Goal: Task Accomplishment & Management: Complete application form

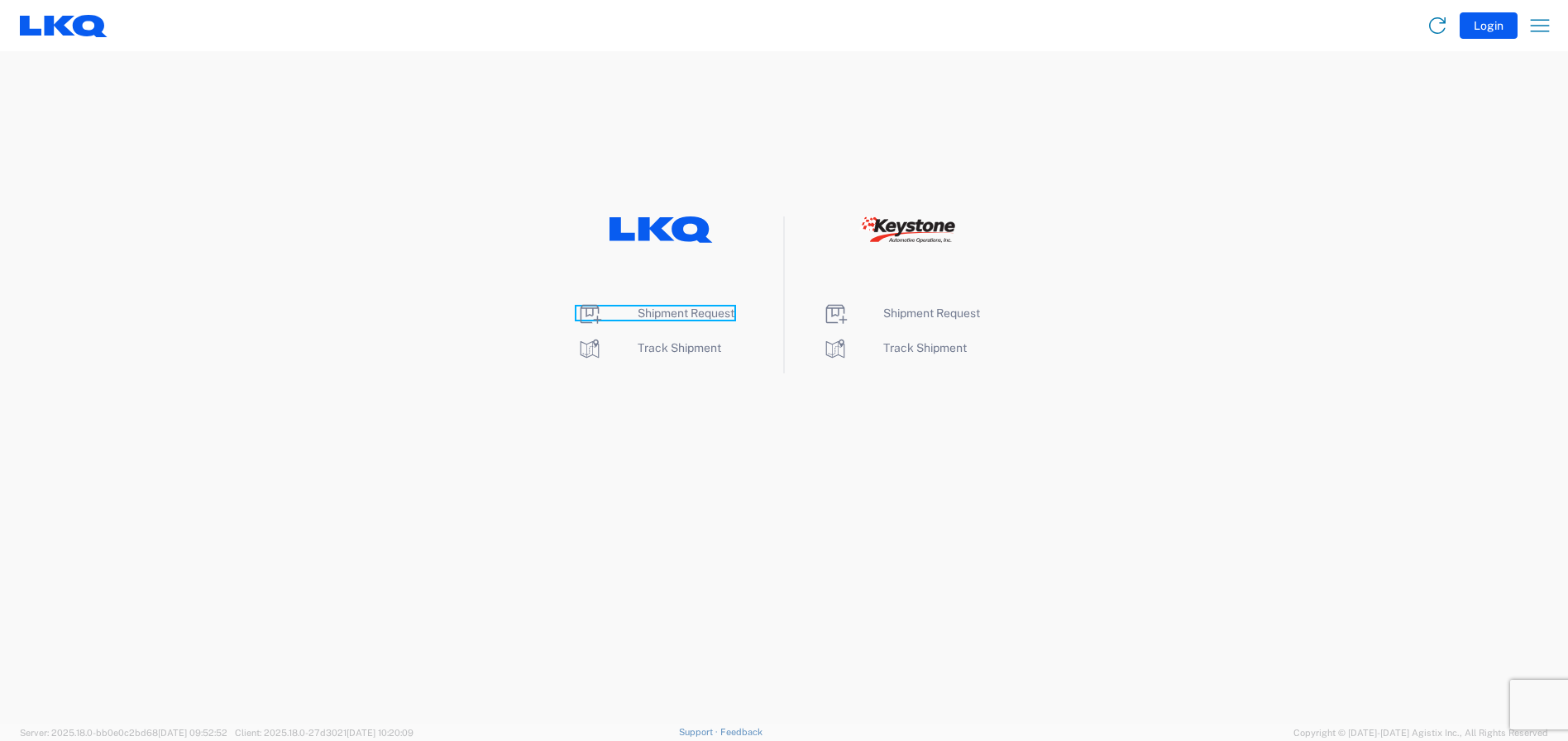
click at [666, 315] on span "Shipment Request" at bounding box center [686, 314] width 97 height 13
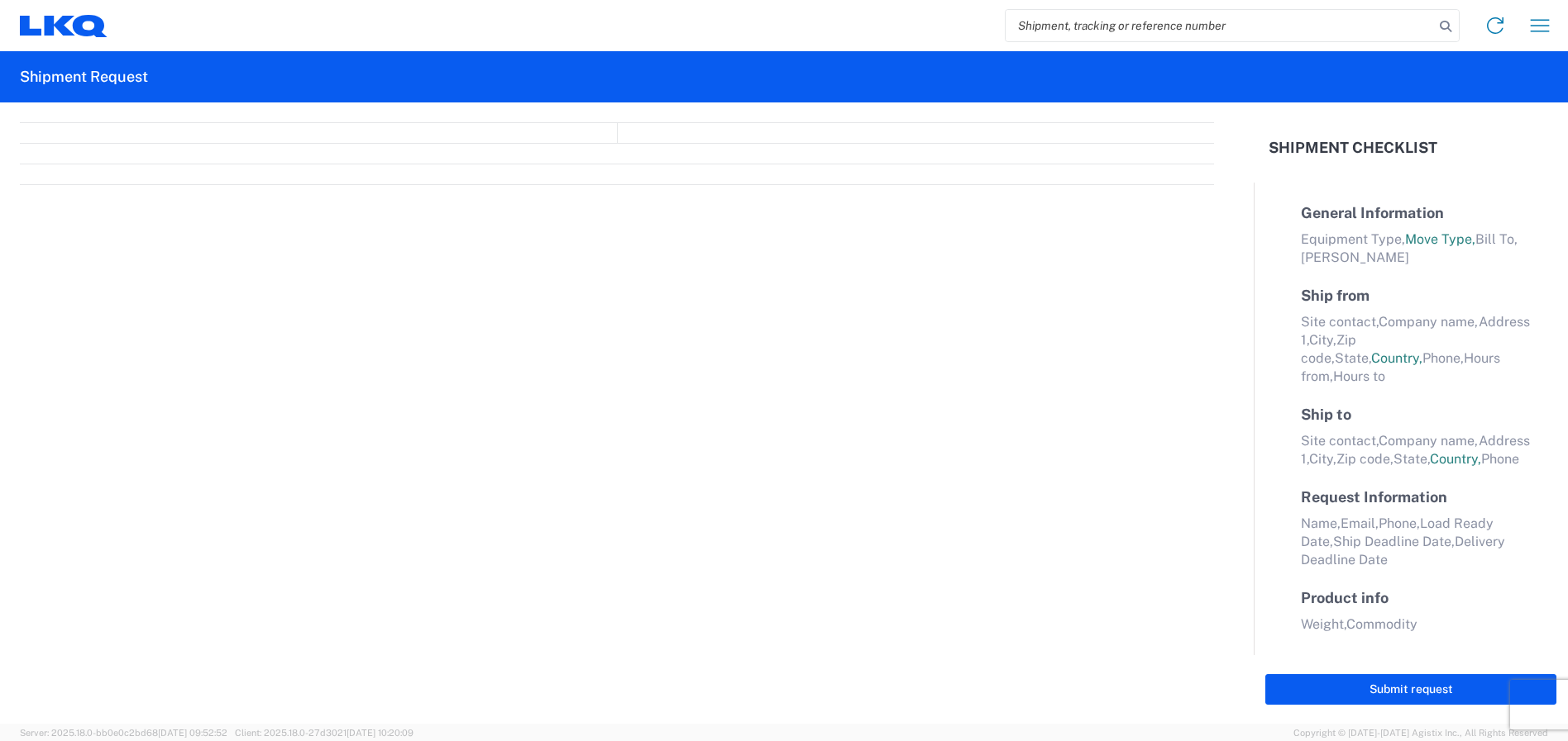
select select "FULL"
select select "LBS"
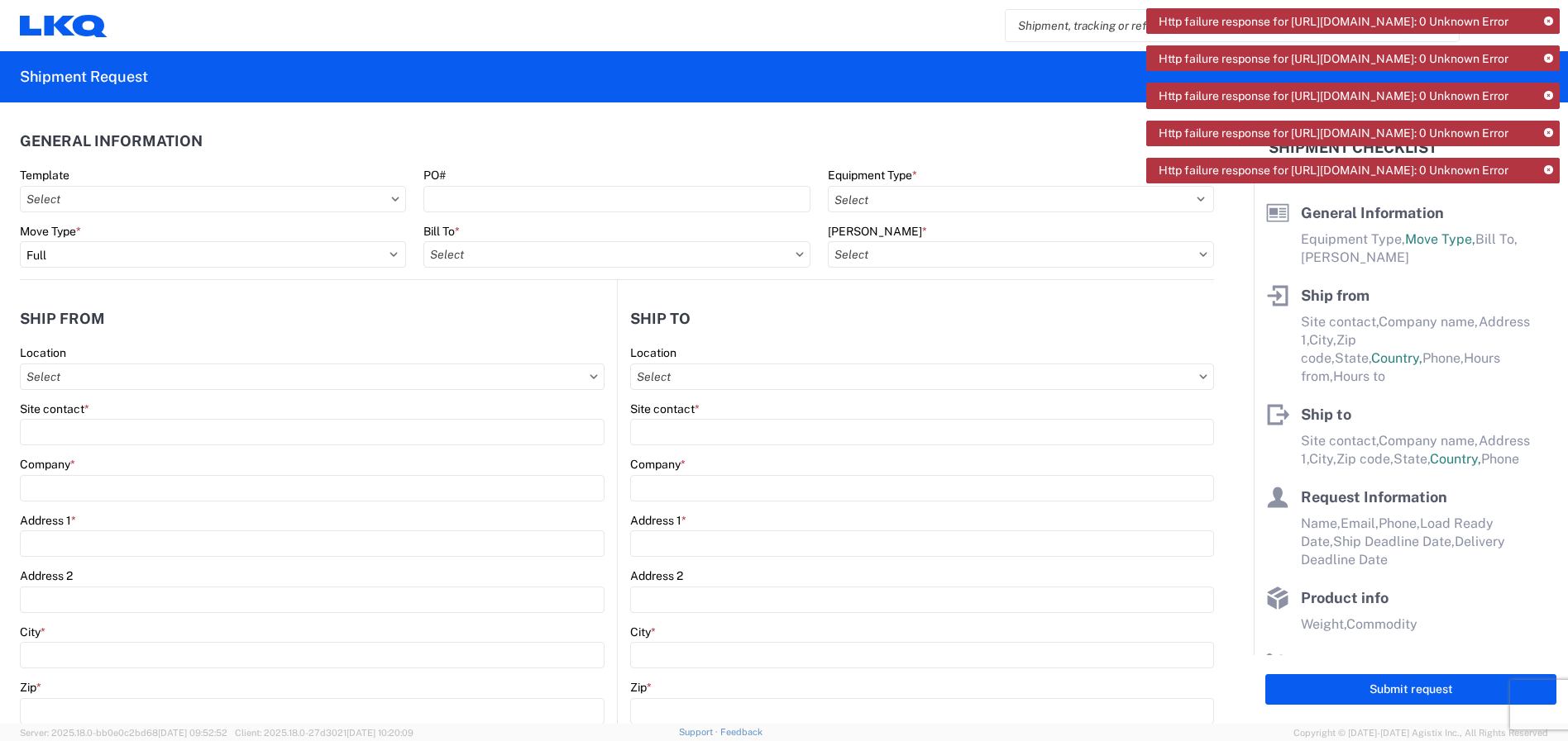
click at [1552, 175] on icon at bounding box center [1548, 170] width 9 height 9
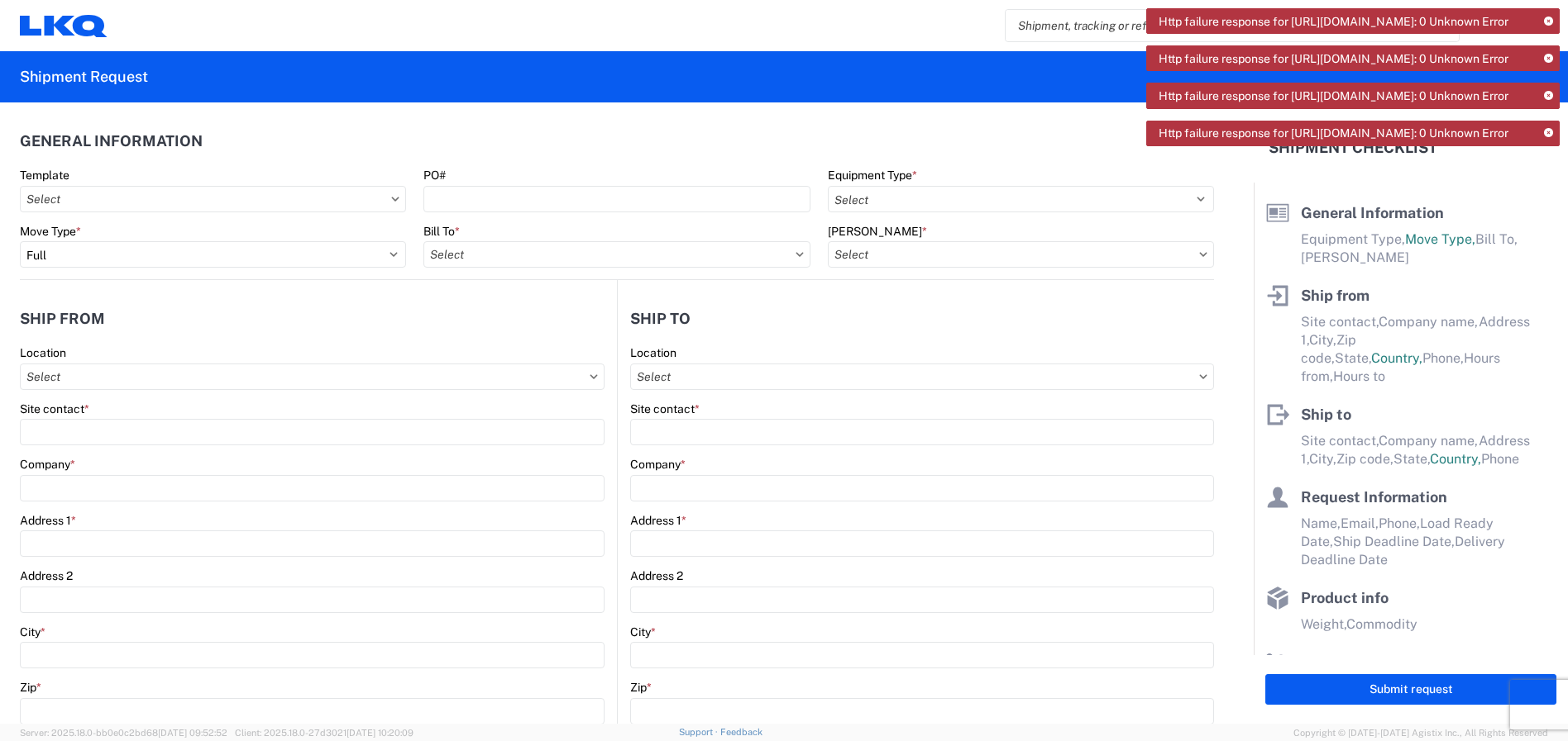
click at [1548, 138] on icon at bounding box center [1548, 133] width 9 height 9
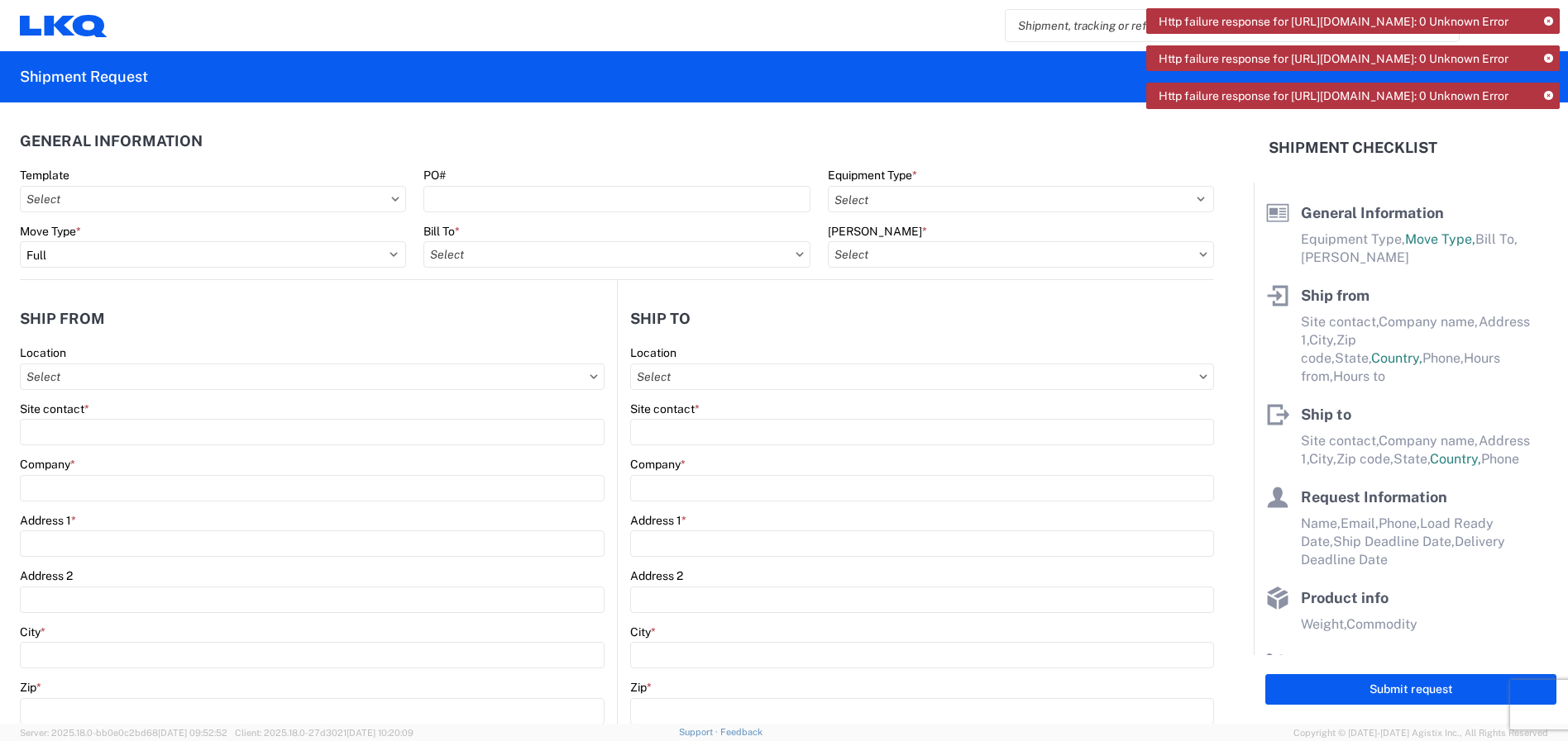
click at [1544, 101] on icon at bounding box center [1548, 96] width 9 height 9
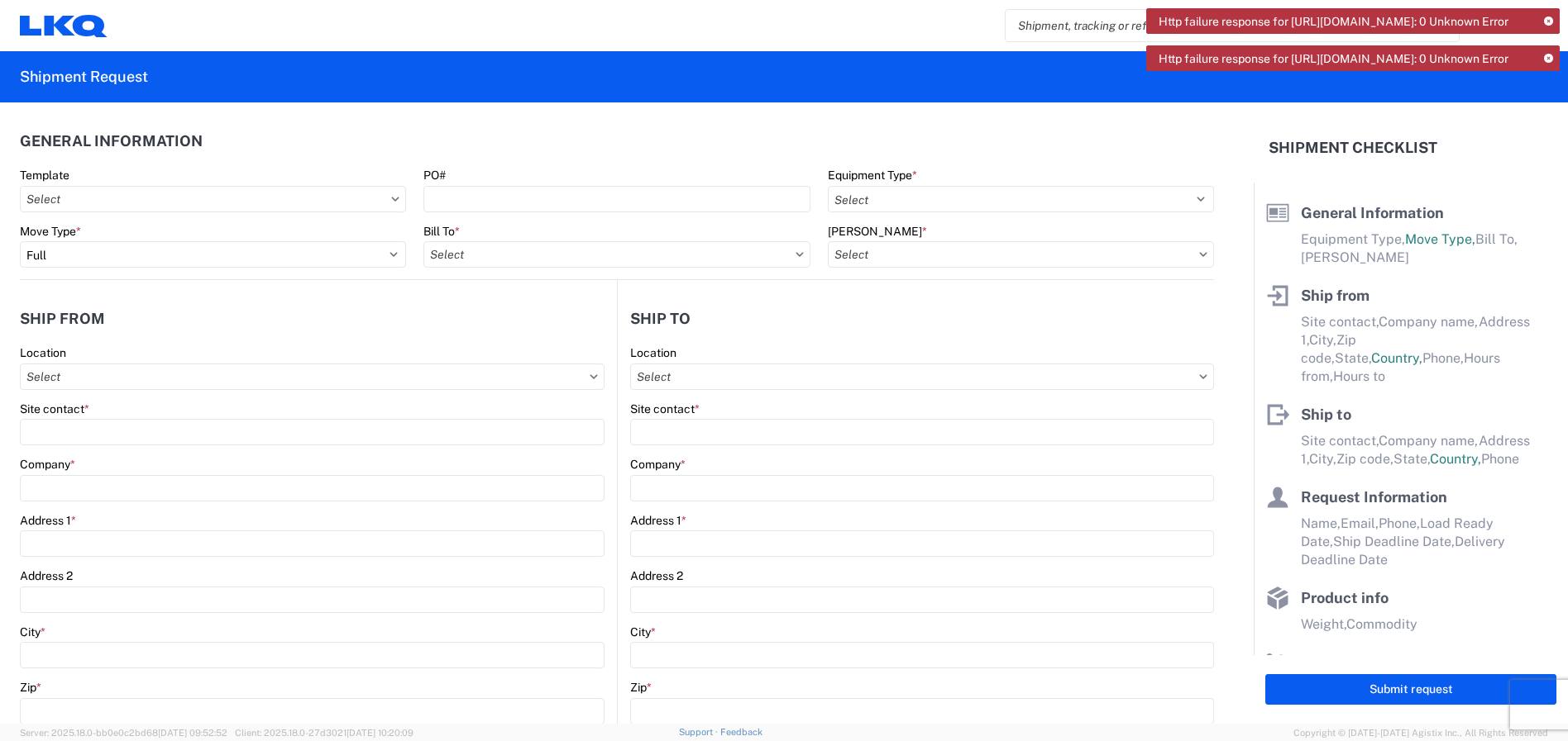
click at [1547, 64] on icon at bounding box center [1548, 59] width 9 height 9
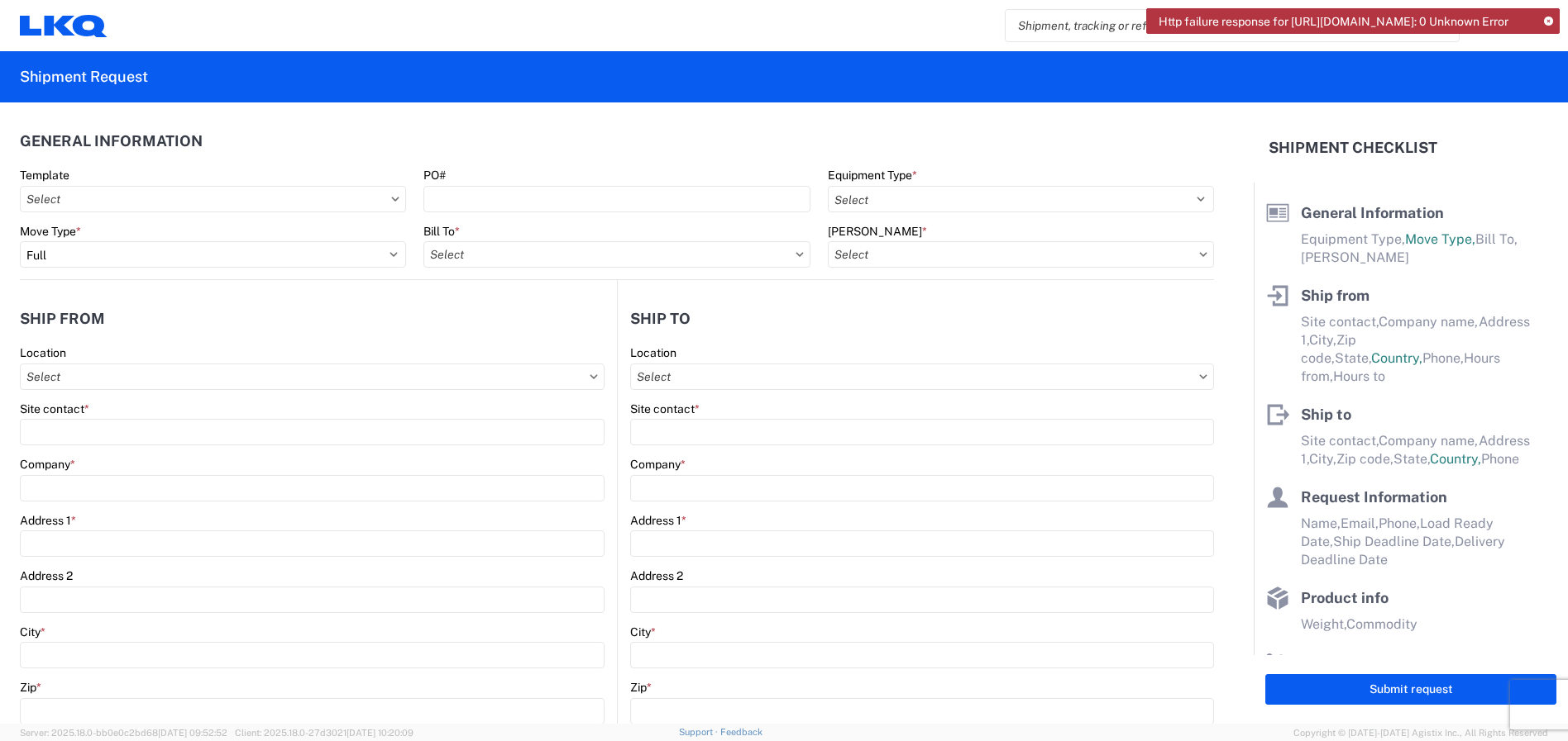
click at [1547, 22] on icon at bounding box center [1548, 22] width 9 height 9
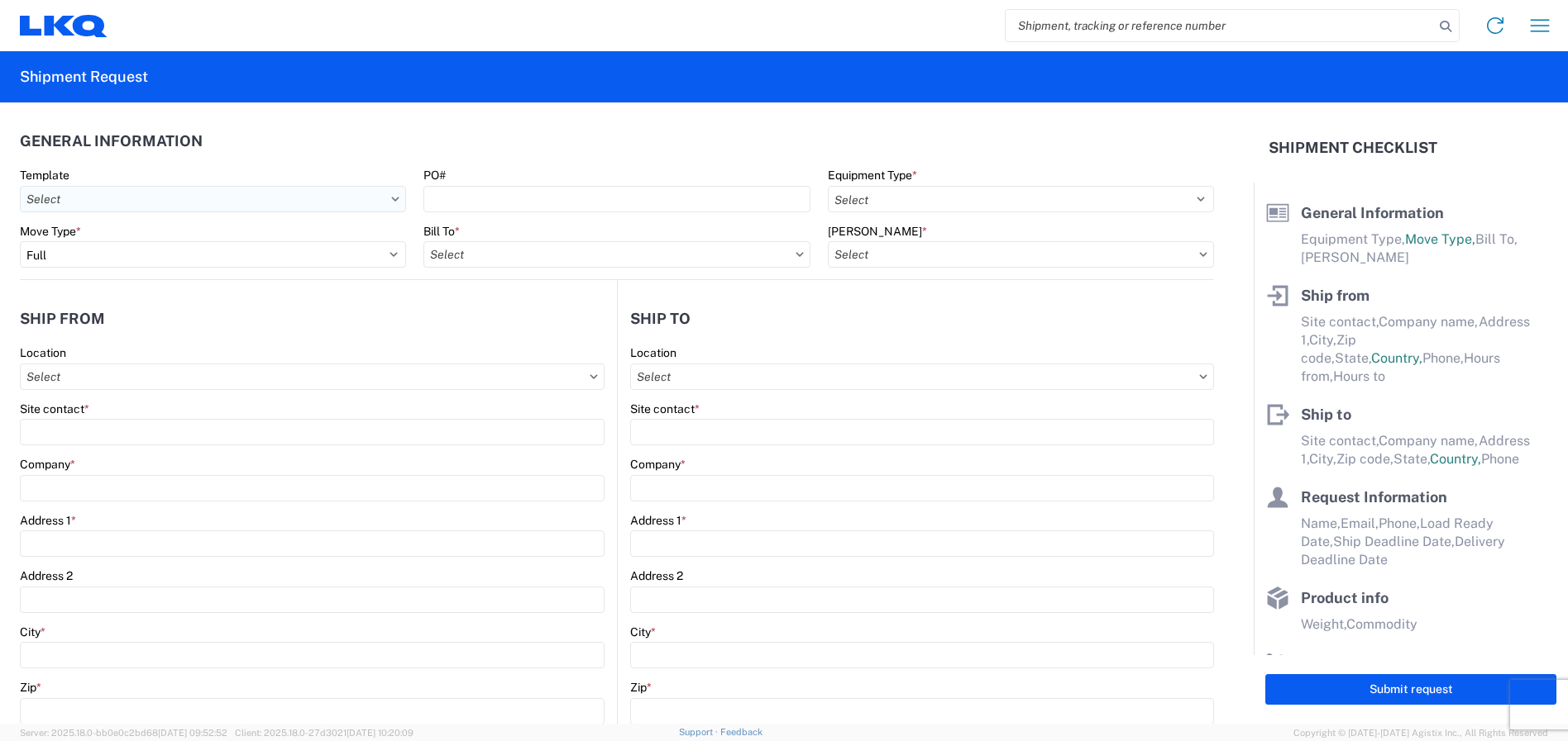
click at [304, 199] on input "Template" at bounding box center [213, 198] width 386 height 26
type input "1318"
click at [142, 267] on div "1318_Newark_1635_Alsip" at bounding box center [168, 273] width 290 height 26
type input "1318_Newark_1635_Alsip"
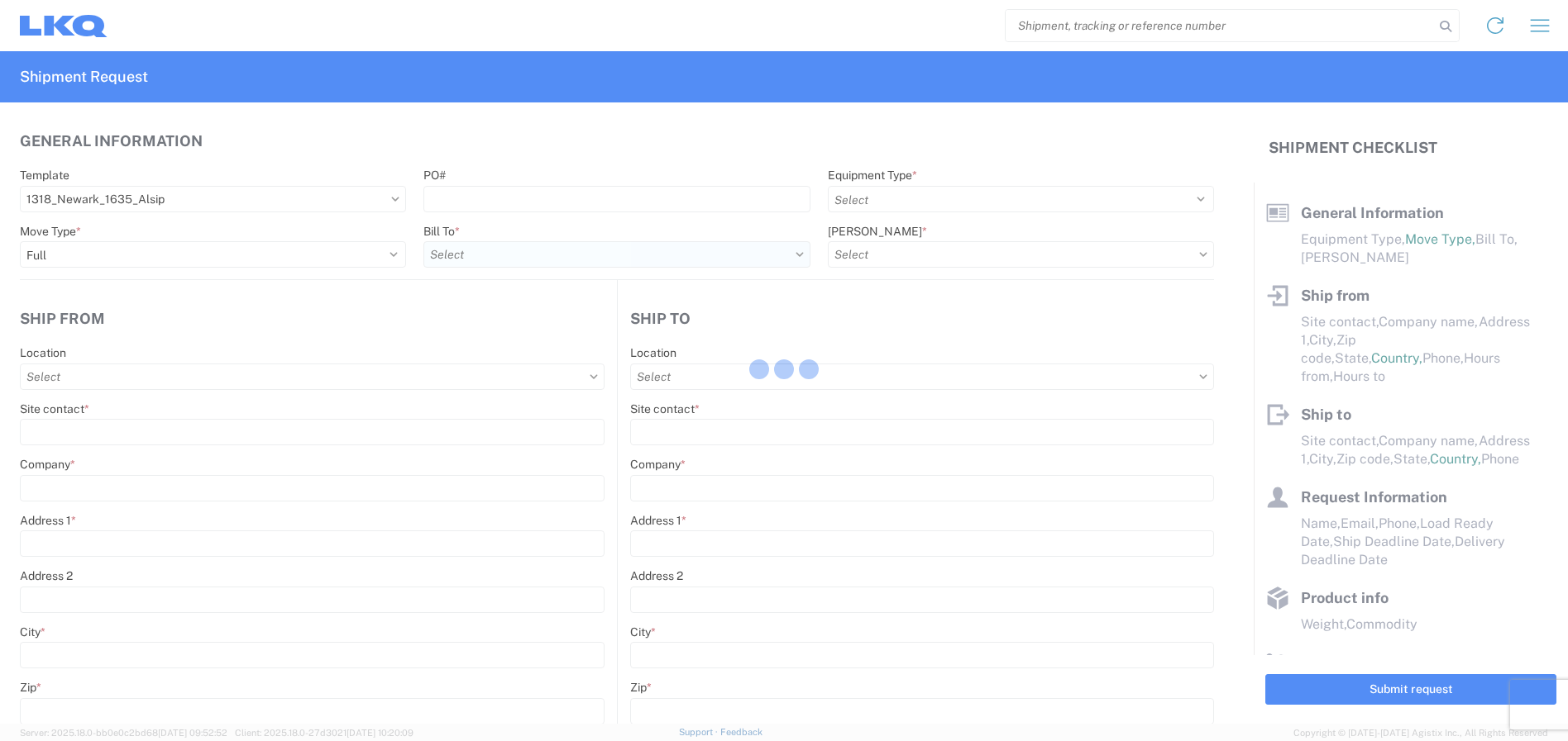
select select
type input "Shipping"
type input "LKQ [GEOGRAPHIC_DATA]"
type input "[STREET_ADDRESS]"
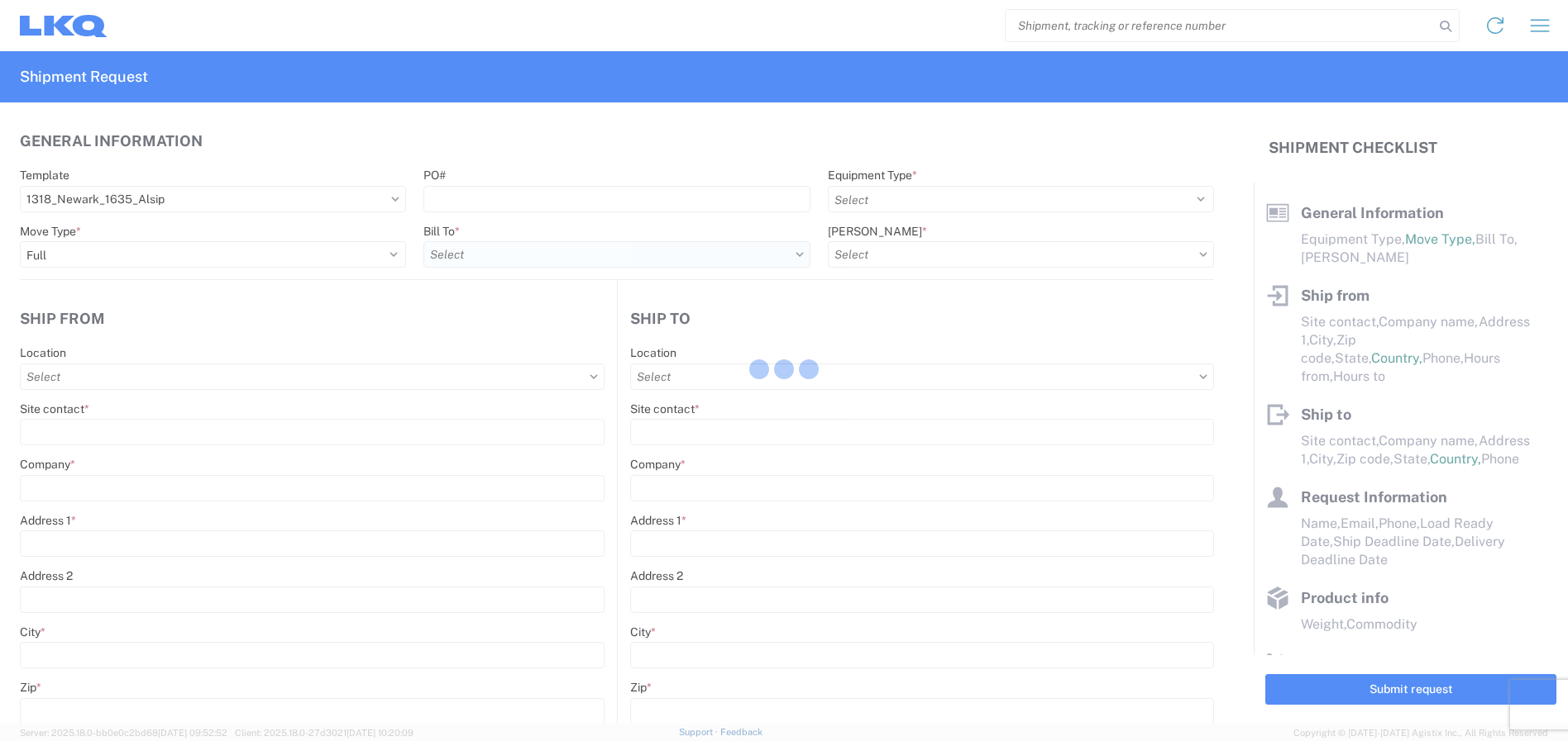
type input "[GEOGRAPHIC_DATA]"
type input "43055"
type input "Receiving"
type input "Blue Island - [PERSON_NAME]"
type input "[STREET_ADDRESS]"
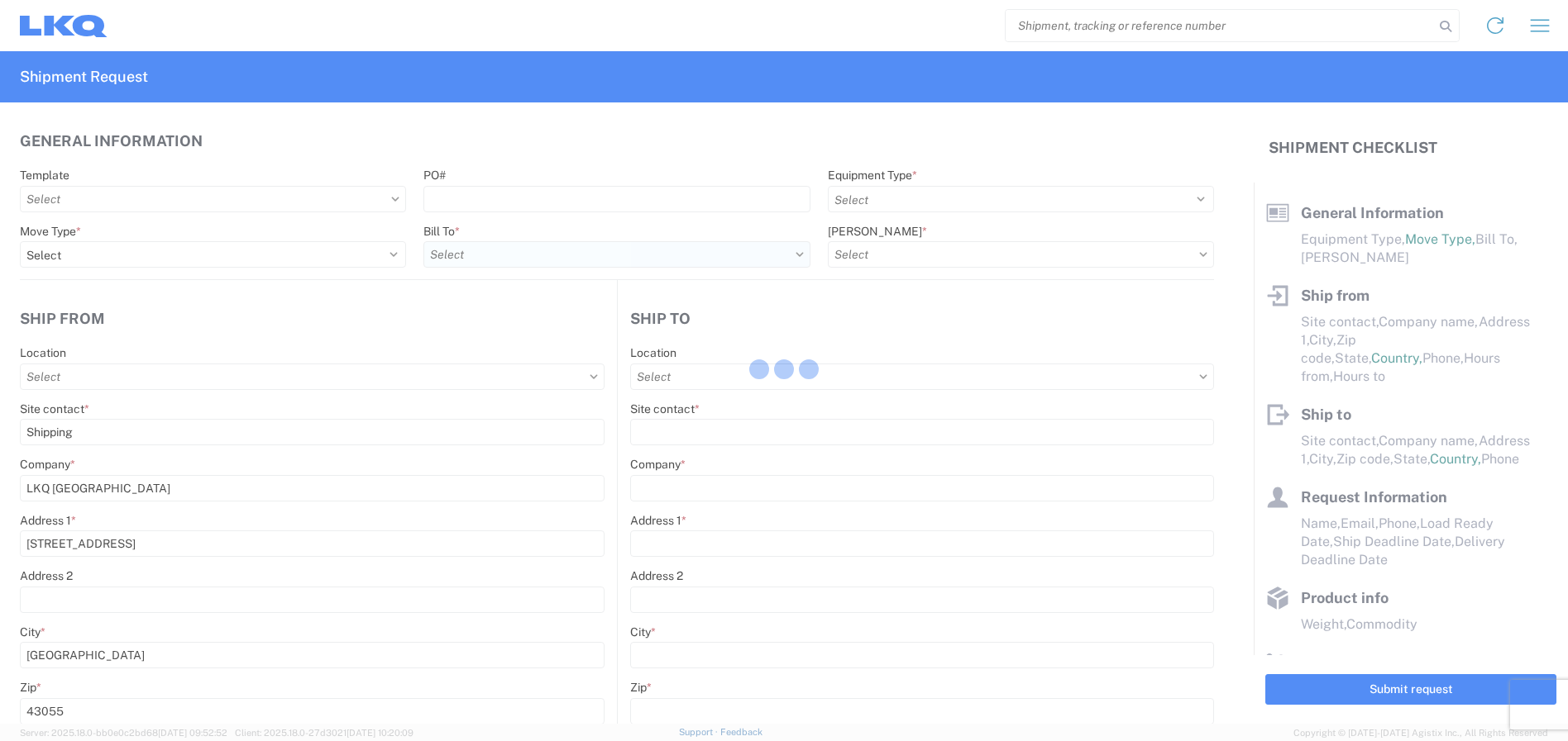
type input "Alsip"
type input "60803"
type input "[DATE]"
type textarea "LUNCH 10:00-10:30"
type input "42000"
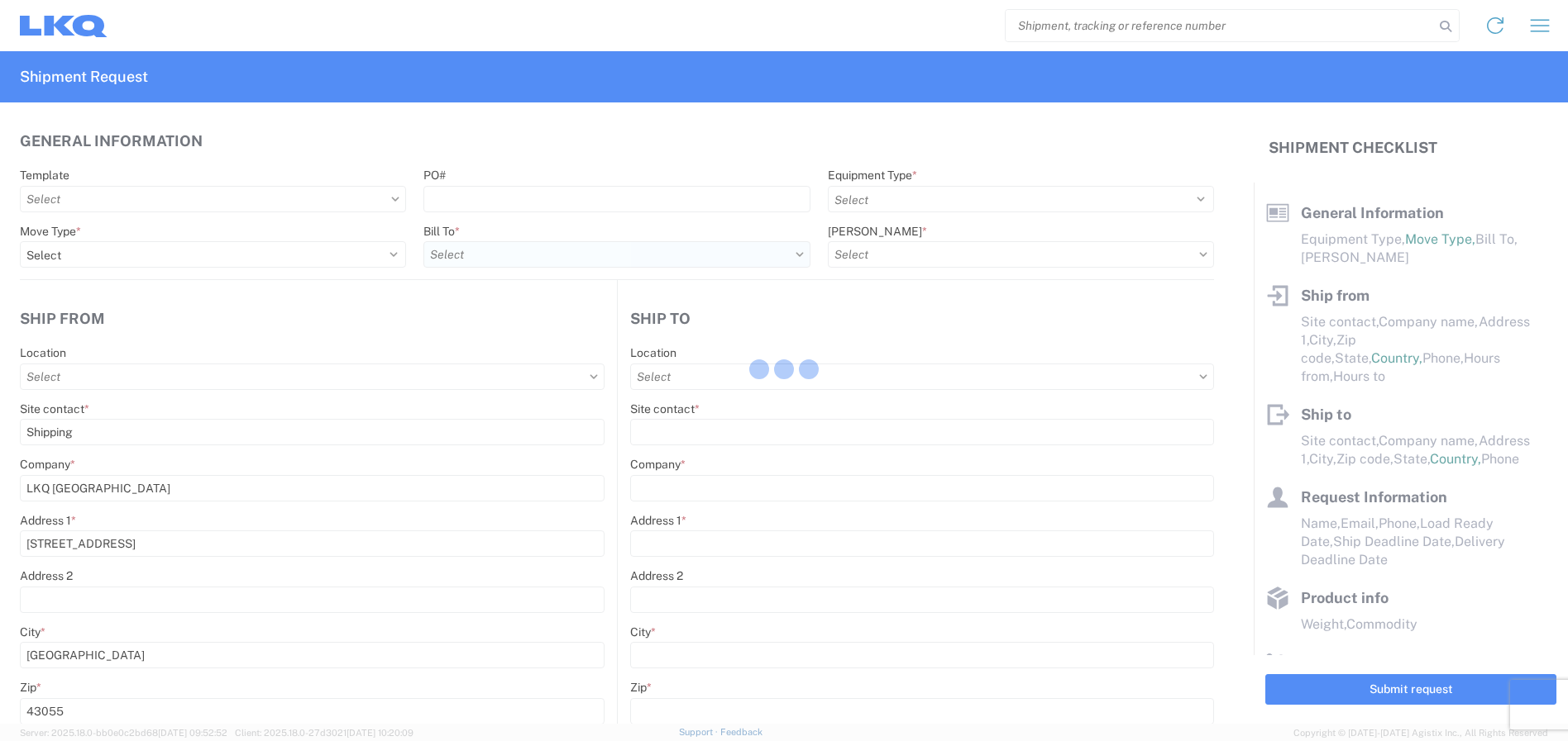
type input "Engines, Transmissions"
type input "1"
type input "12"
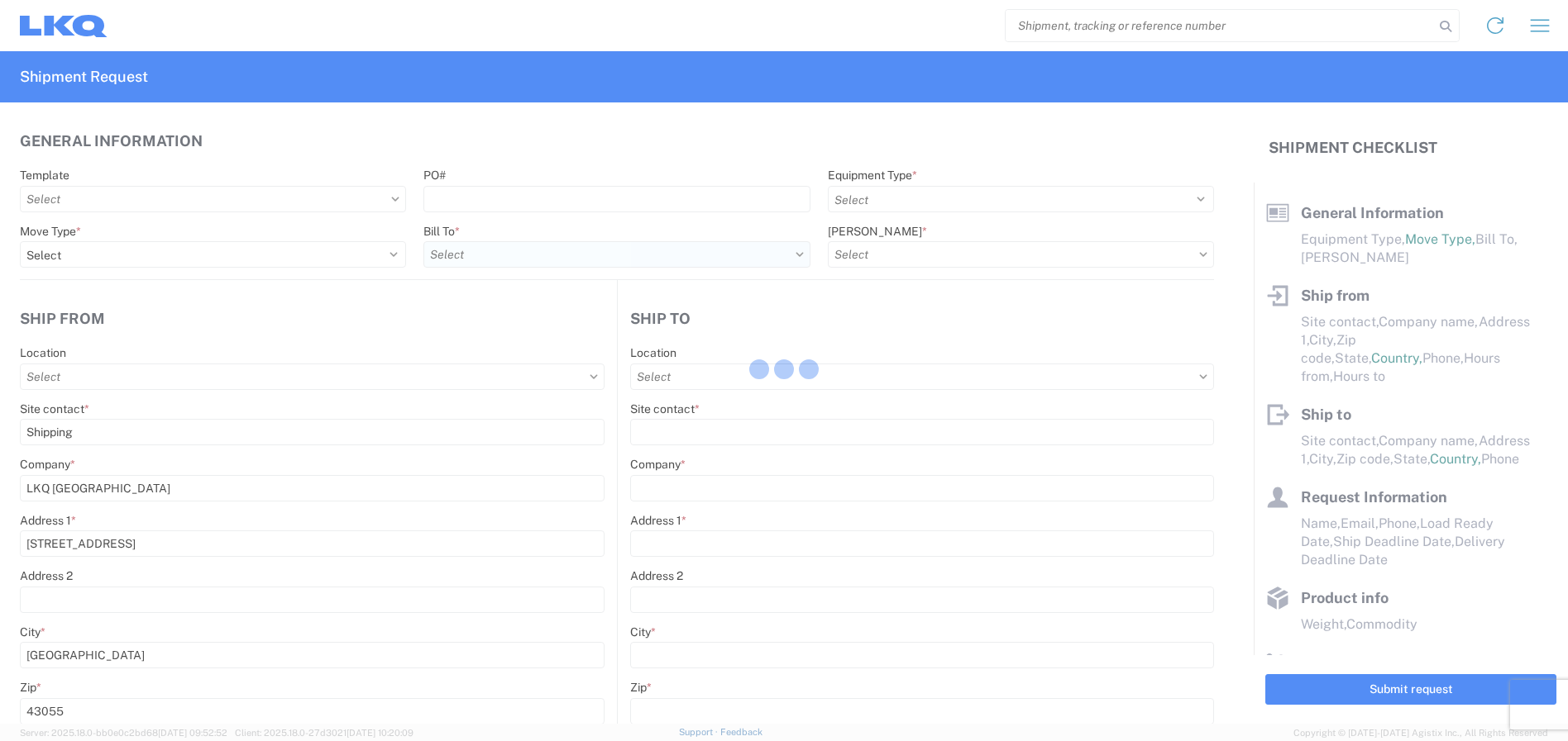
select select "IN"
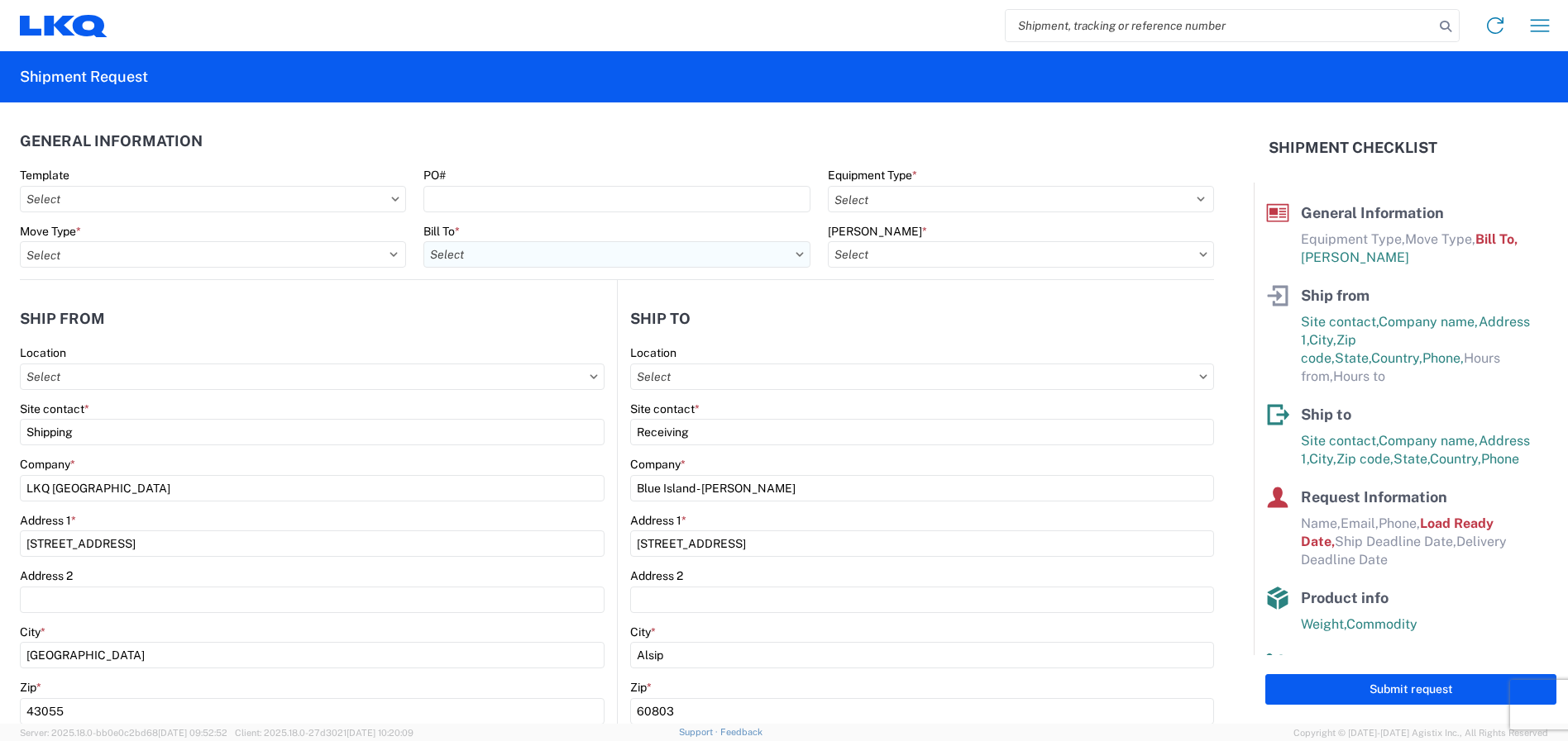
type input "1318 - LKQ [GEOGRAPHIC_DATA]"
type input "1635 - [PERSON_NAME]"
type input "1635-1300-50180-0000 - 1635 Freight In - Cores"
click at [518, 254] on input "Bill To *" at bounding box center [616, 254] width 386 height 26
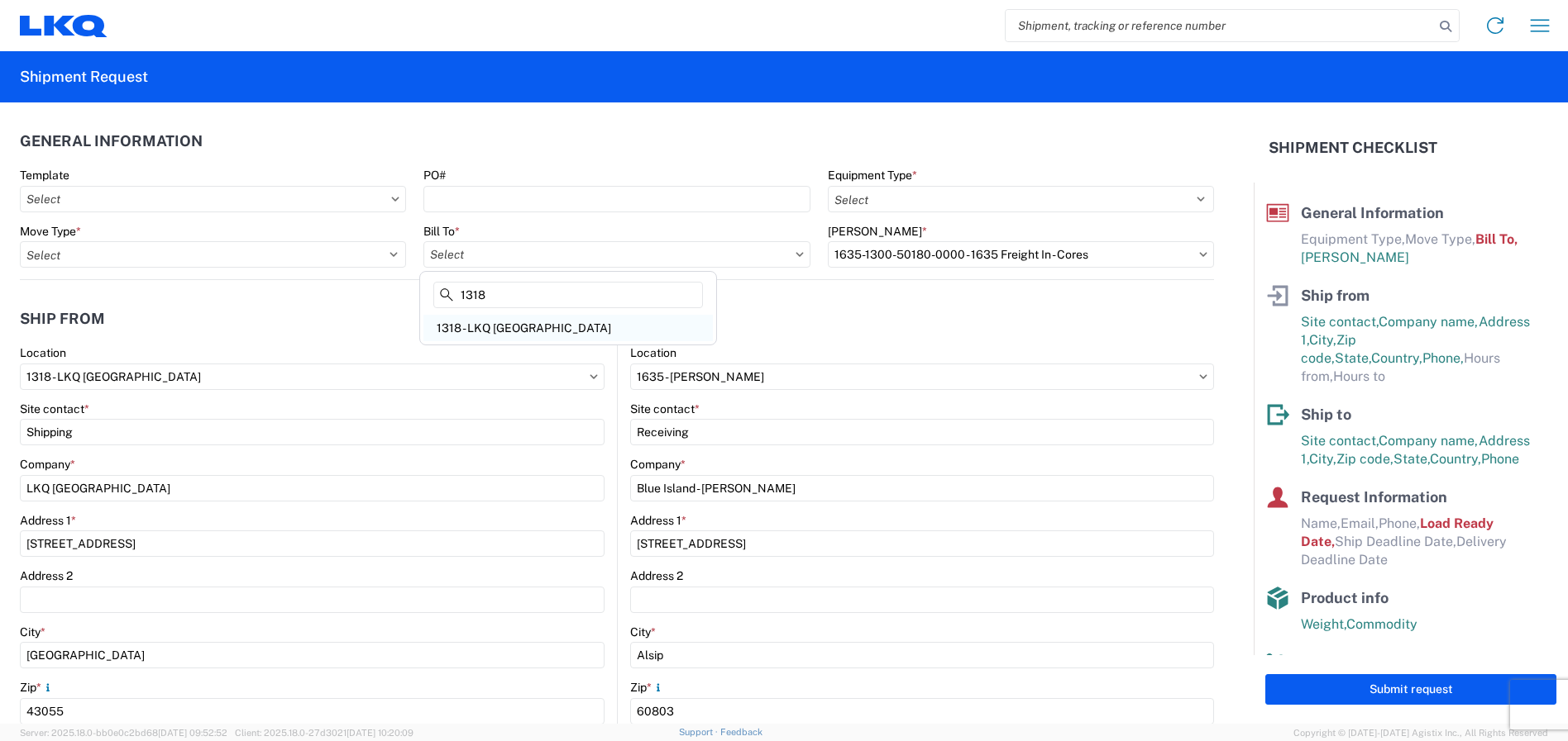
type input "1318"
click at [532, 324] on div "1318 - LKQ [GEOGRAPHIC_DATA]" at bounding box center [568, 327] width 290 height 26
type input "1318 - LKQ [GEOGRAPHIC_DATA]"
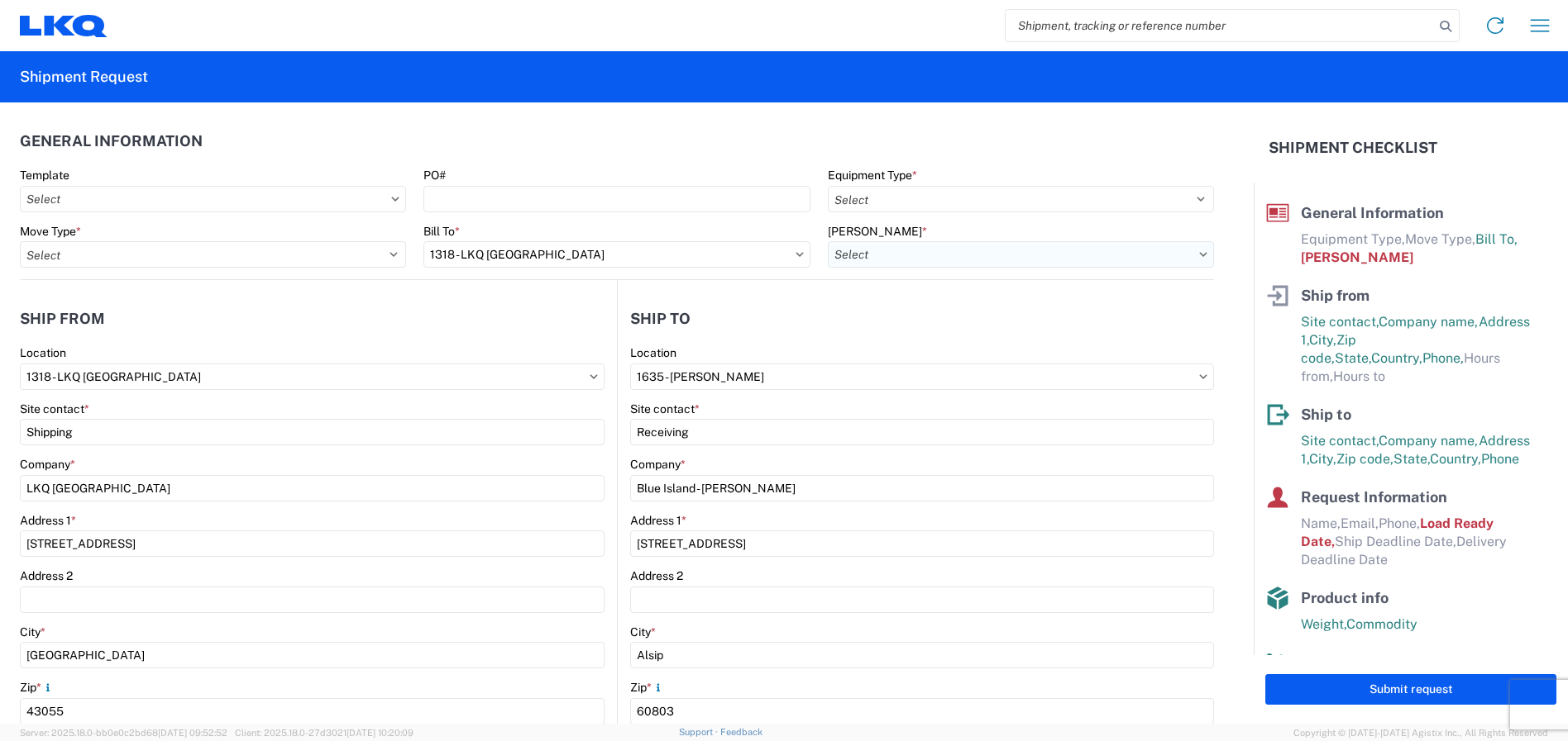
click at [1038, 251] on input "[PERSON_NAME] *" at bounding box center [1021, 254] width 386 height 26
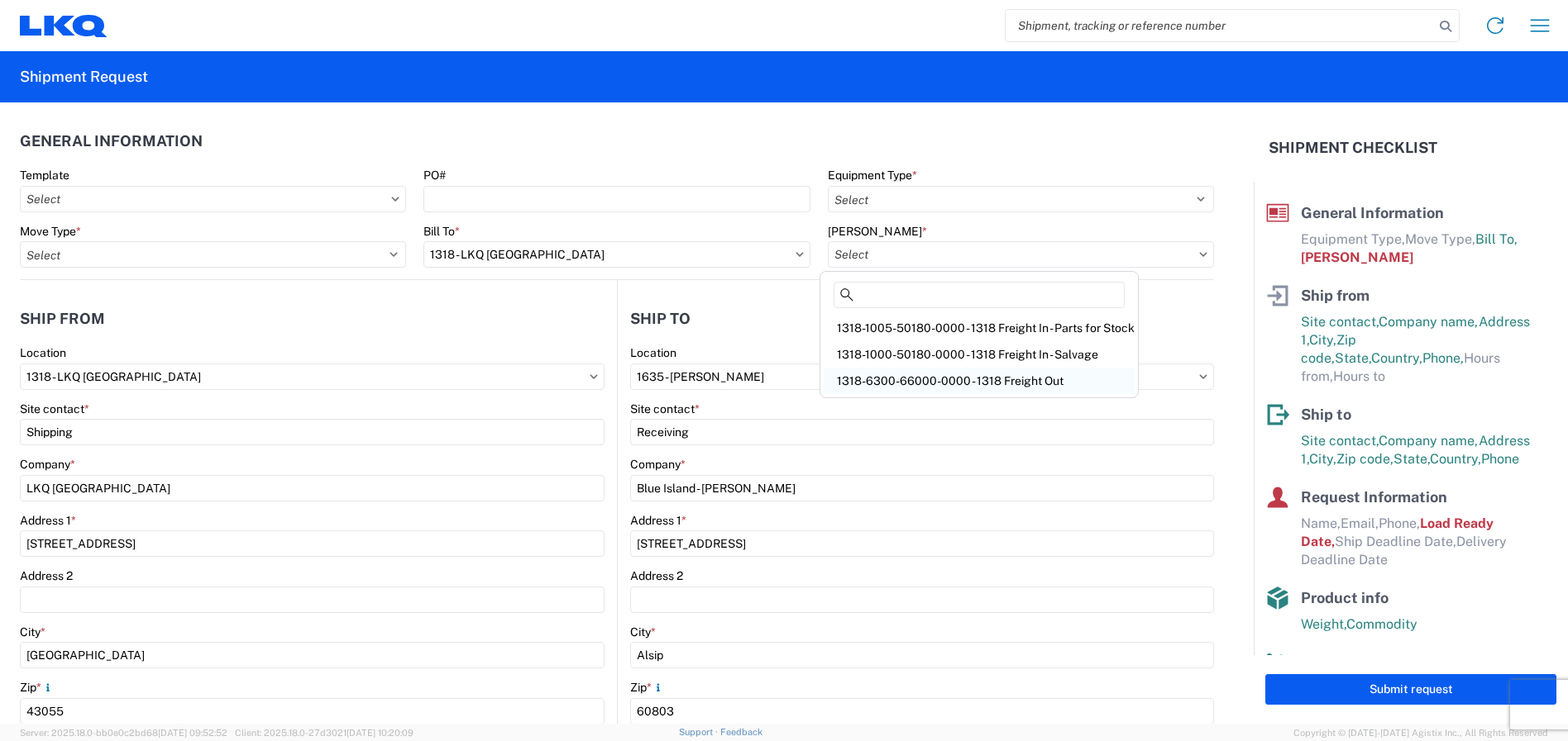
click at [953, 382] on div "1318-6300-66000-0000 - 1318 Freight Out" at bounding box center [979, 380] width 311 height 26
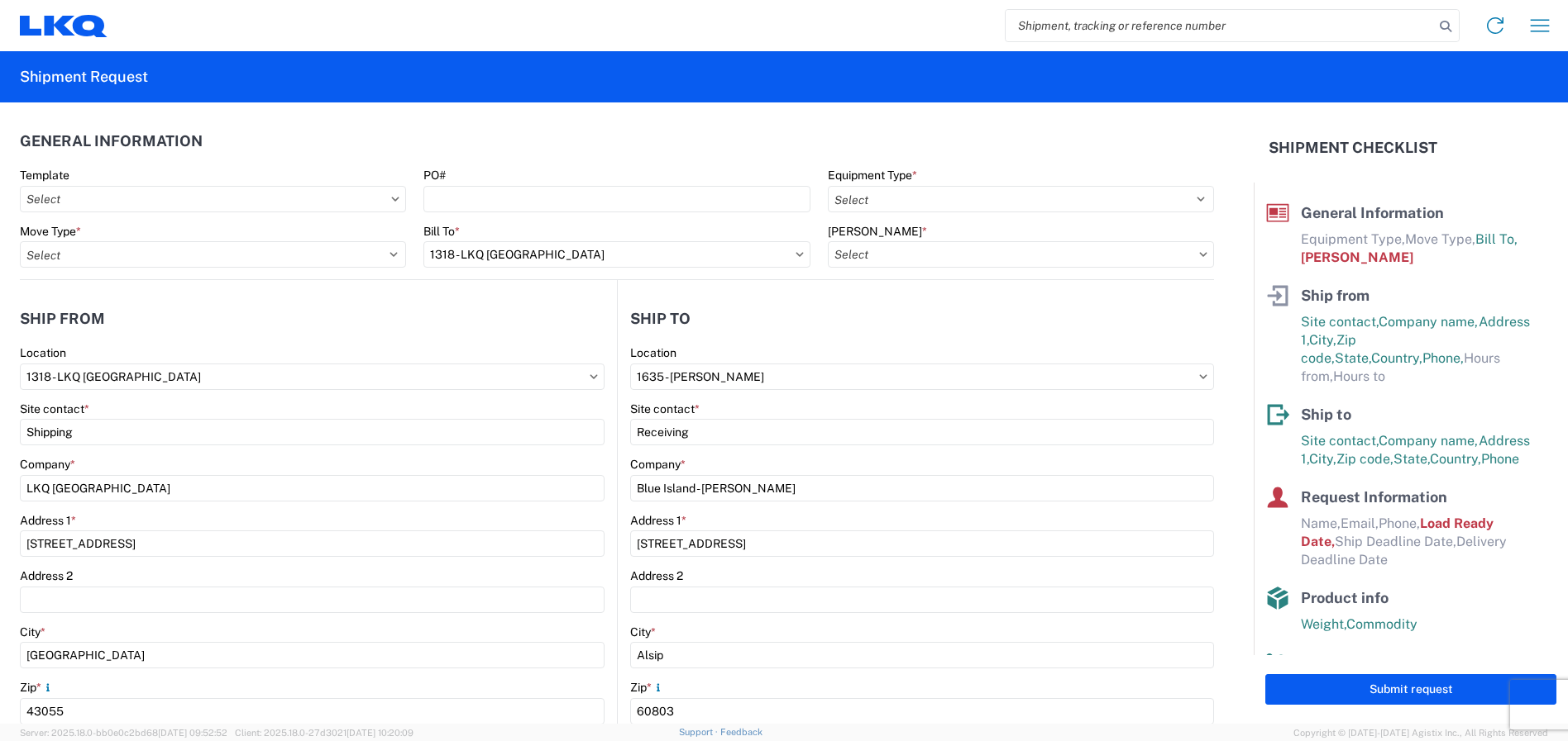
type input "1318-6300-66000-0000 - 1318 Freight Out"
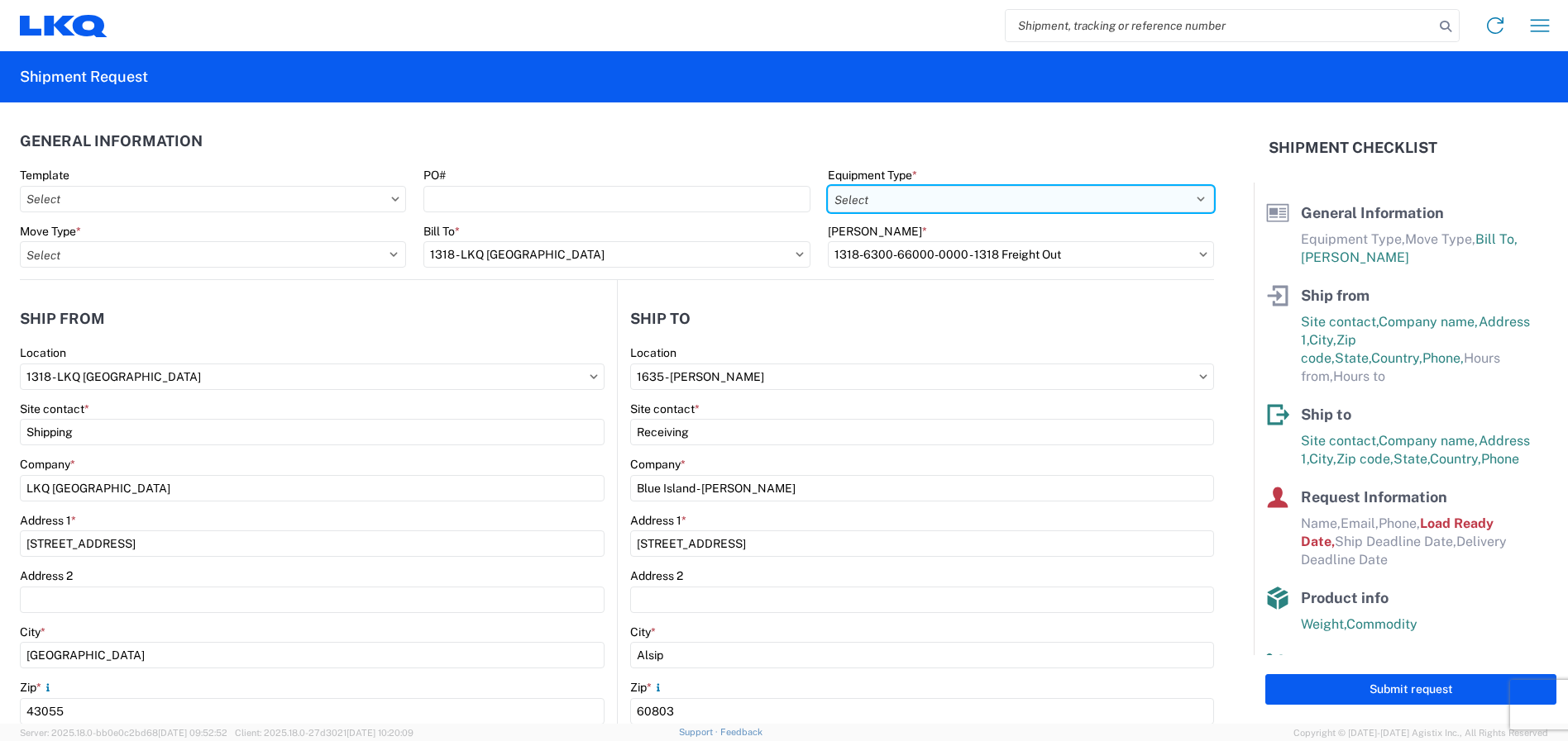
click at [933, 190] on select "Select 53’ Dry Van Flatbed Dropdeck (van) Lowboy (flatbed) Rail" at bounding box center [1021, 198] width 386 height 26
select select "STDV"
click at [828, 186] on select "Select 53’ Dry Van Flatbed Dropdeck (van) Lowboy (flatbed) Rail" at bounding box center [1021, 198] width 386 height 26
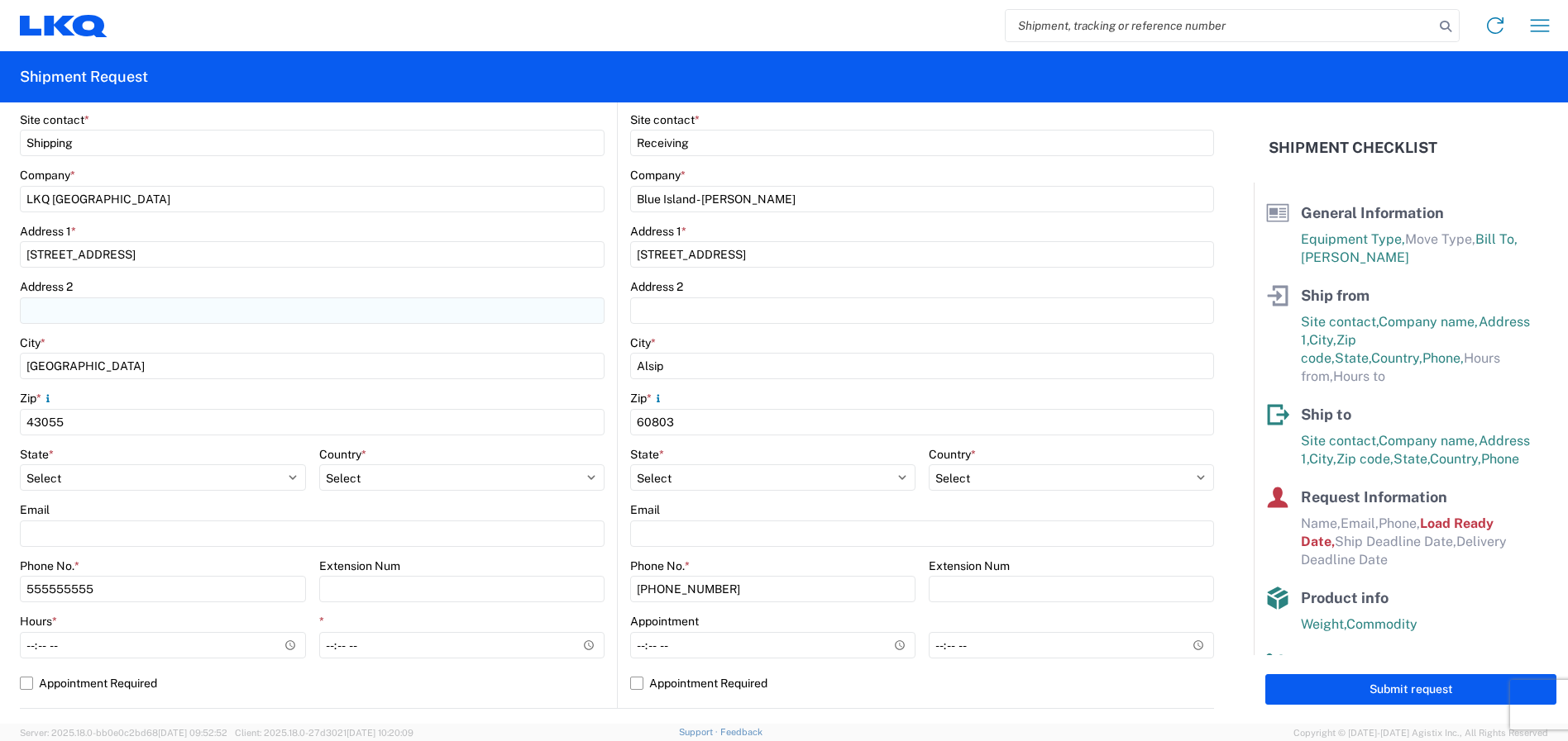
scroll to position [413, 0]
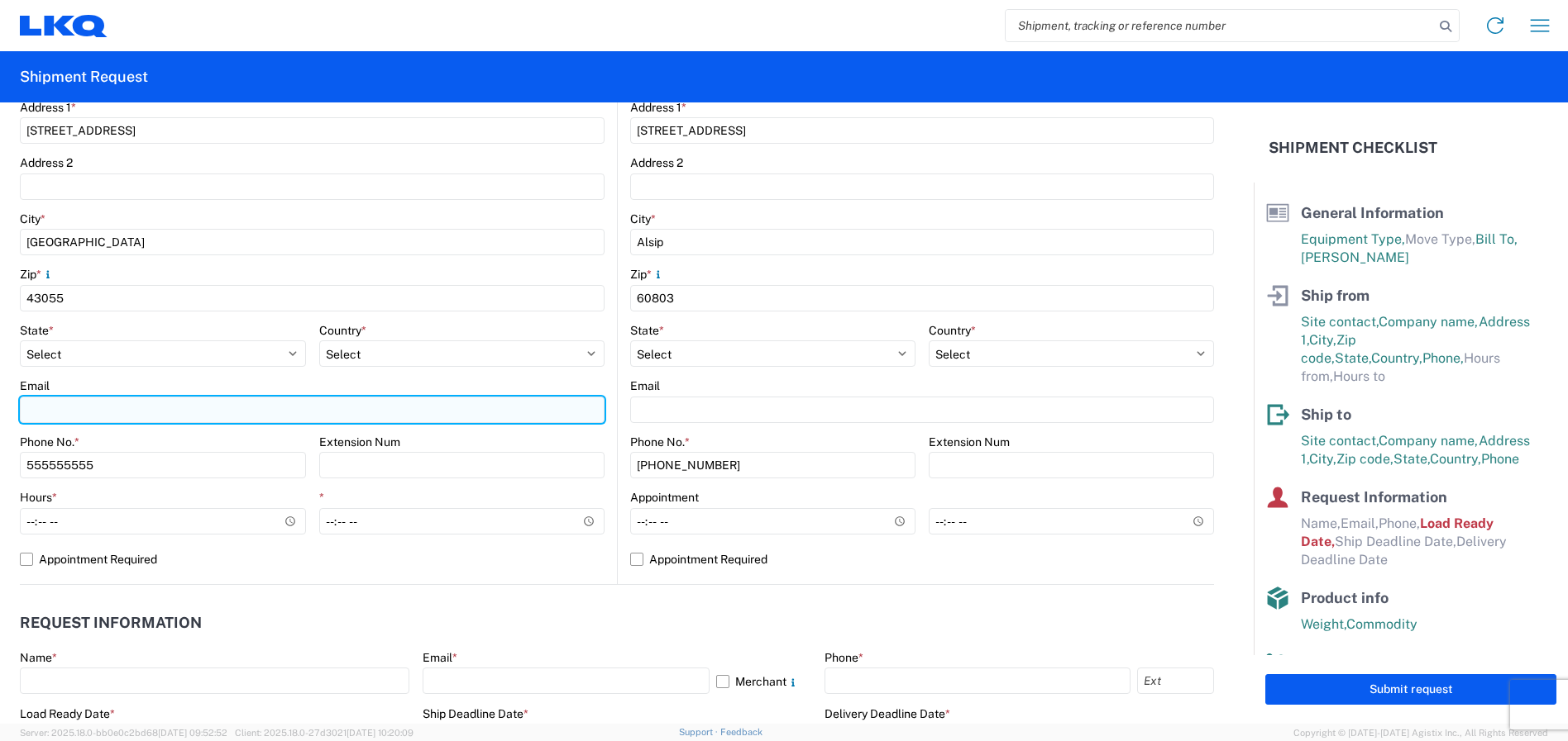
click at [59, 402] on input "Email" at bounding box center [312, 410] width 585 height 26
type input "[EMAIL_ADDRESS][DOMAIN_NAME]"
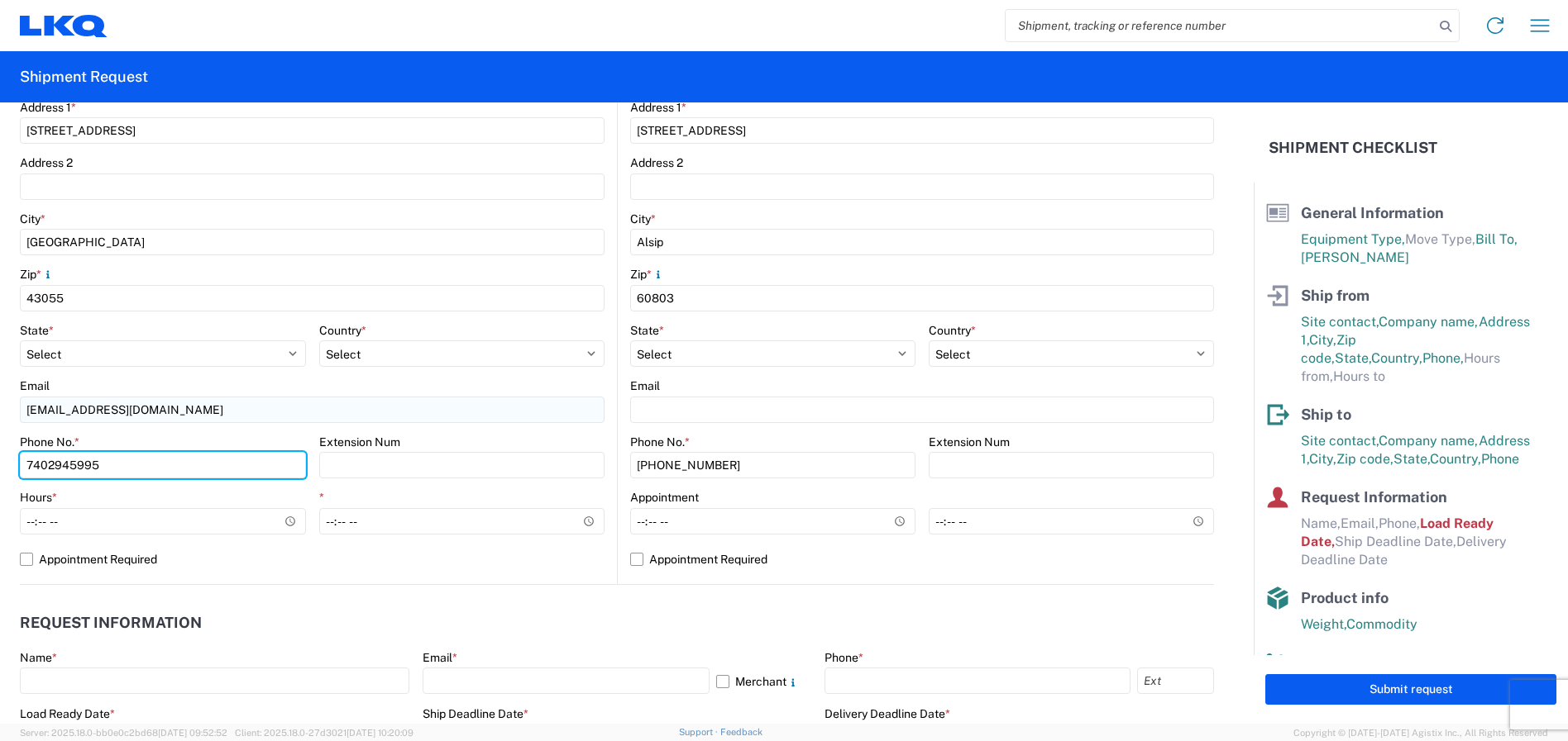
type input "7402945995"
click at [156, 470] on input "7402945995" at bounding box center [163, 464] width 286 height 26
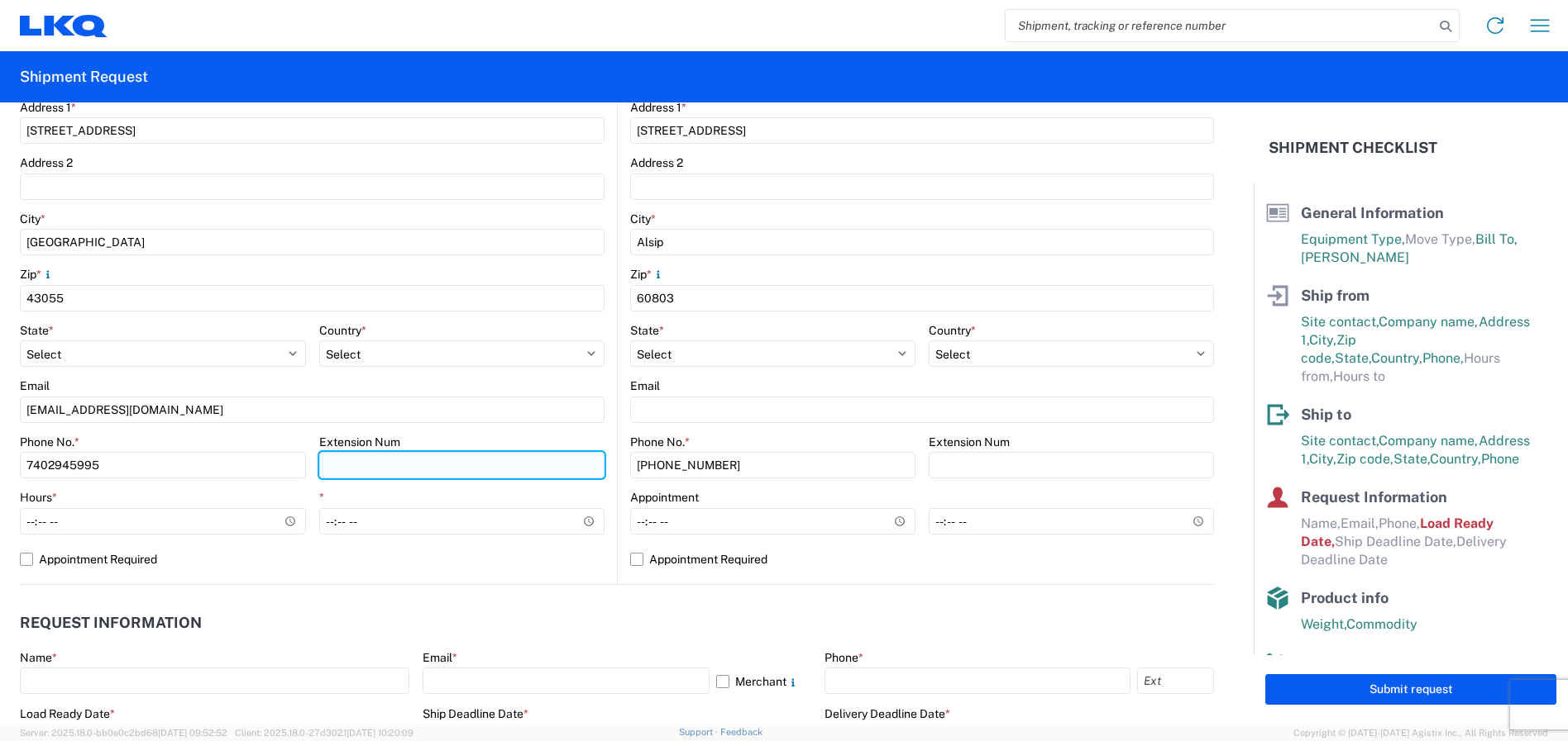
click at [373, 469] on input "Extension Num" at bounding box center [462, 464] width 286 height 26
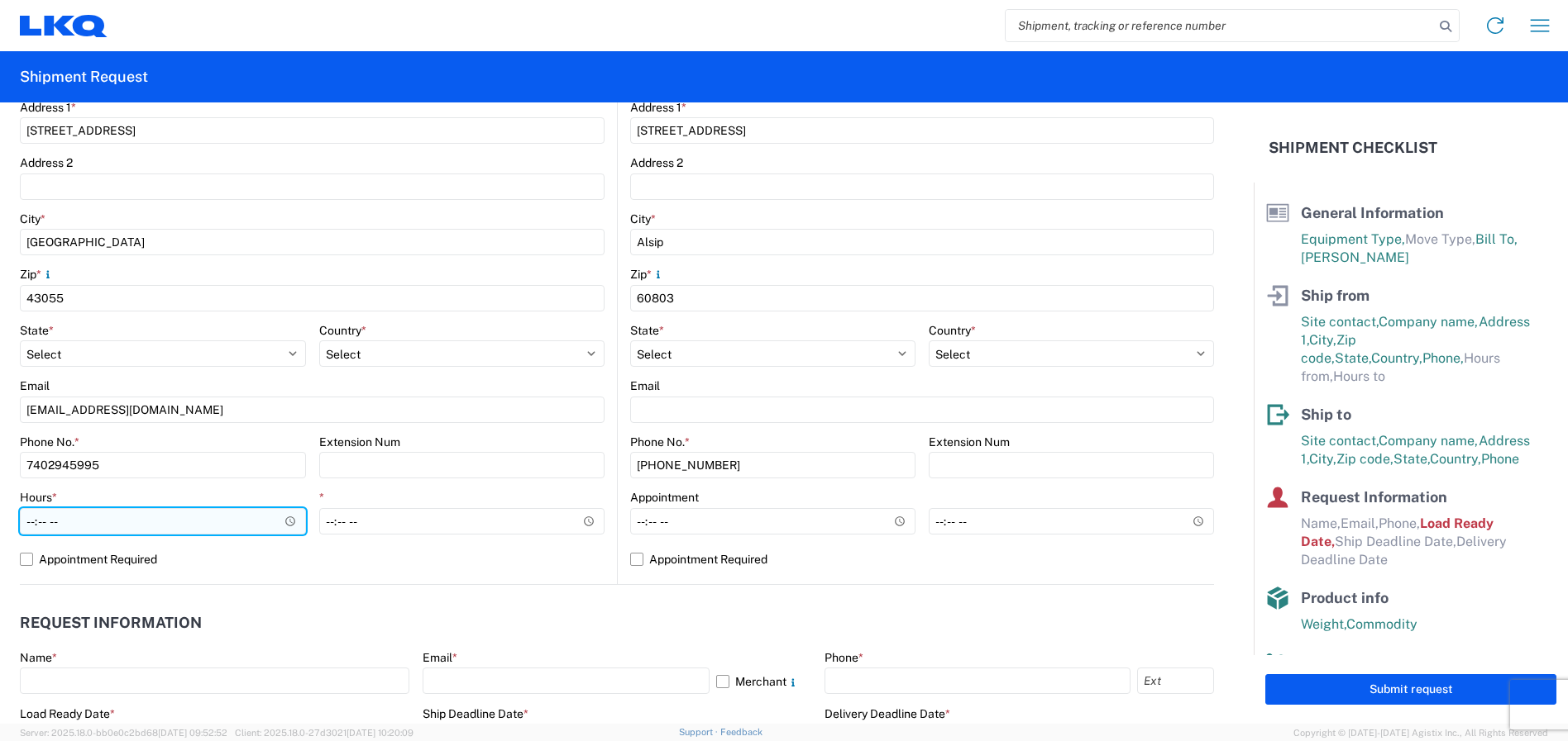
click at [56, 521] on input "Hours *" at bounding box center [163, 521] width 286 height 26
click at [24, 518] on input "Hours *" at bounding box center [163, 521] width 286 height 26
click at [32, 520] on input "Hours *" at bounding box center [163, 521] width 286 height 26
type input "07:00"
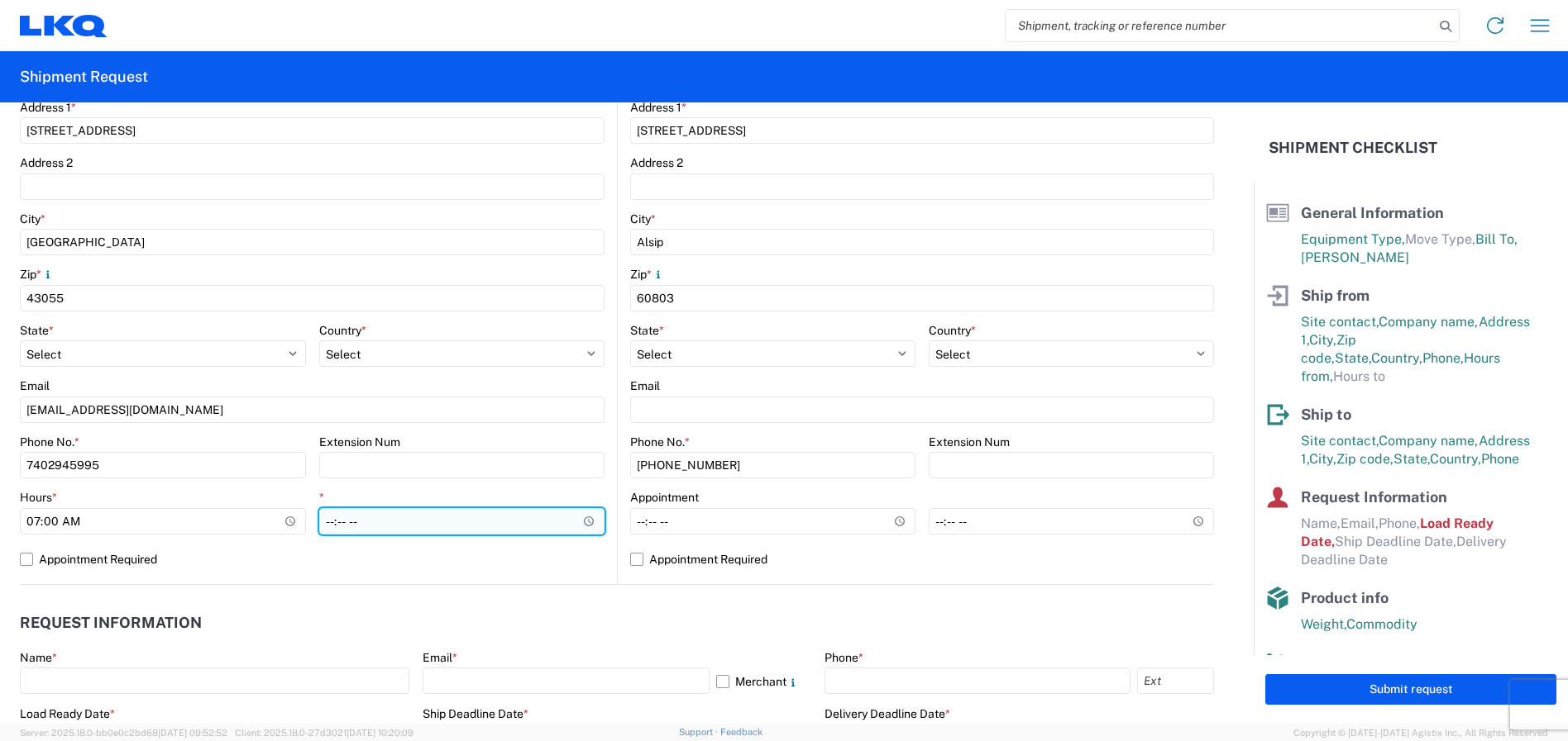
click at [324, 523] on input "*" at bounding box center [462, 521] width 286 height 26
type input "12:00"
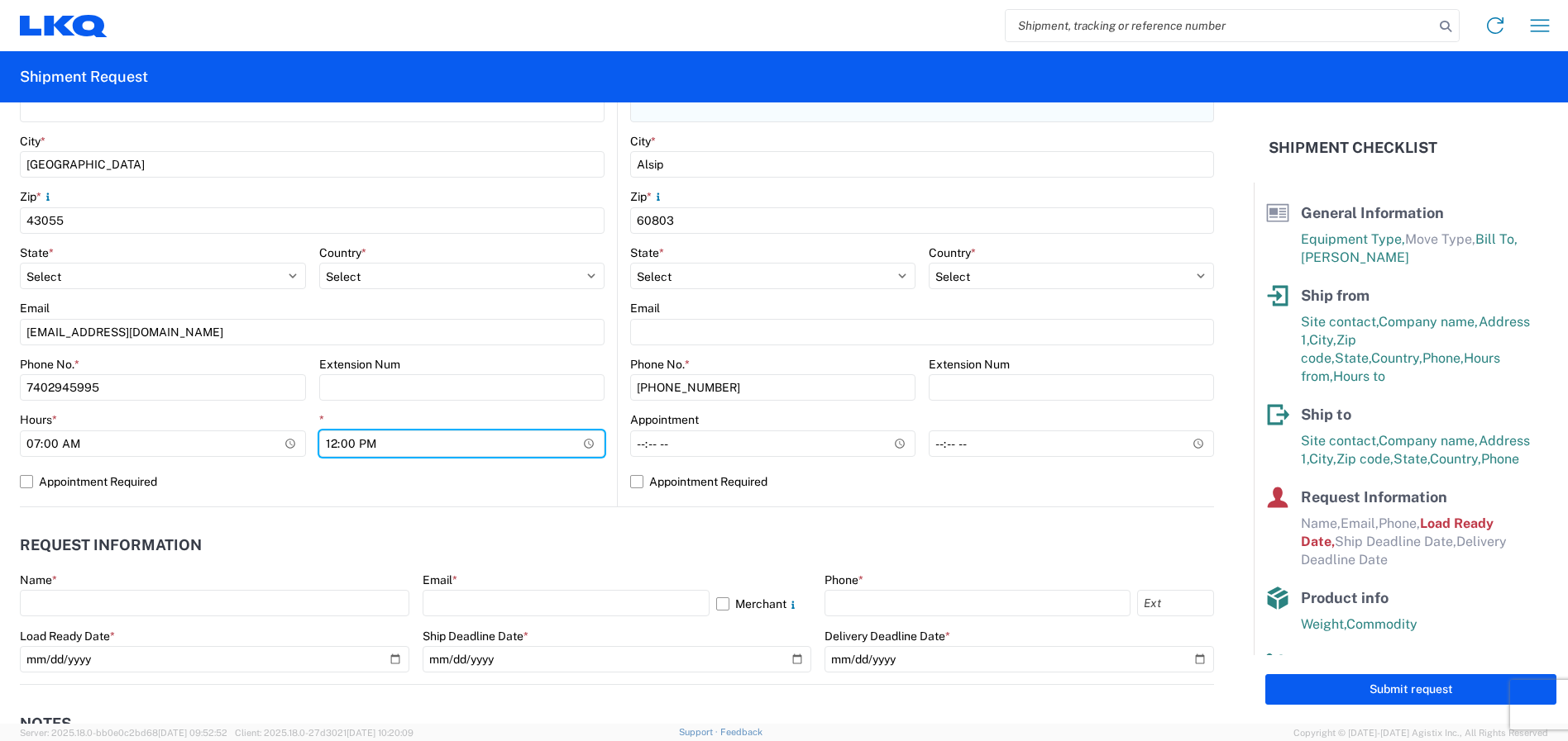
scroll to position [496, 0]
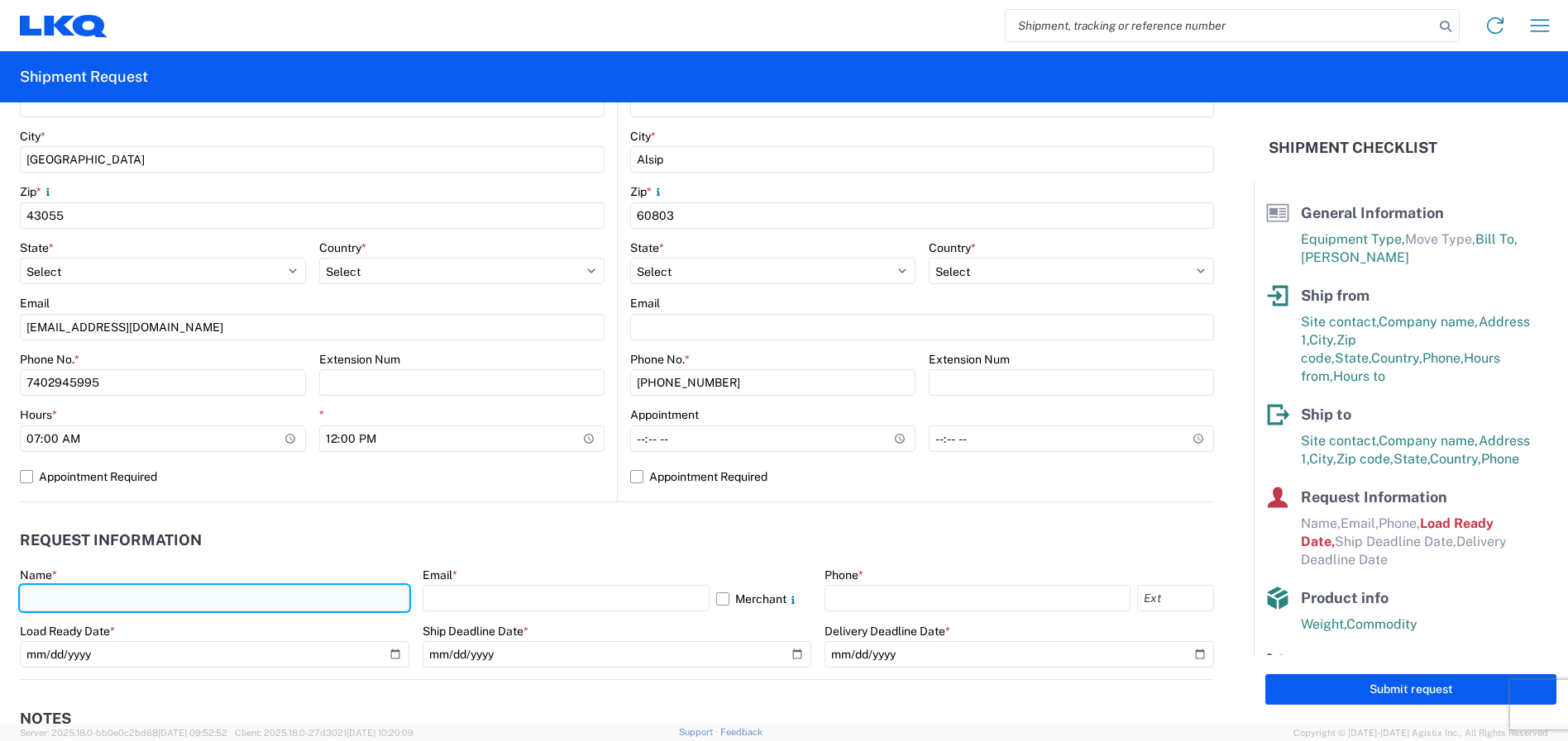
click at [126, 596] on input "text" at bounding box center [215, 598] width 390 height 26
type input "[PERSON_NAME]"
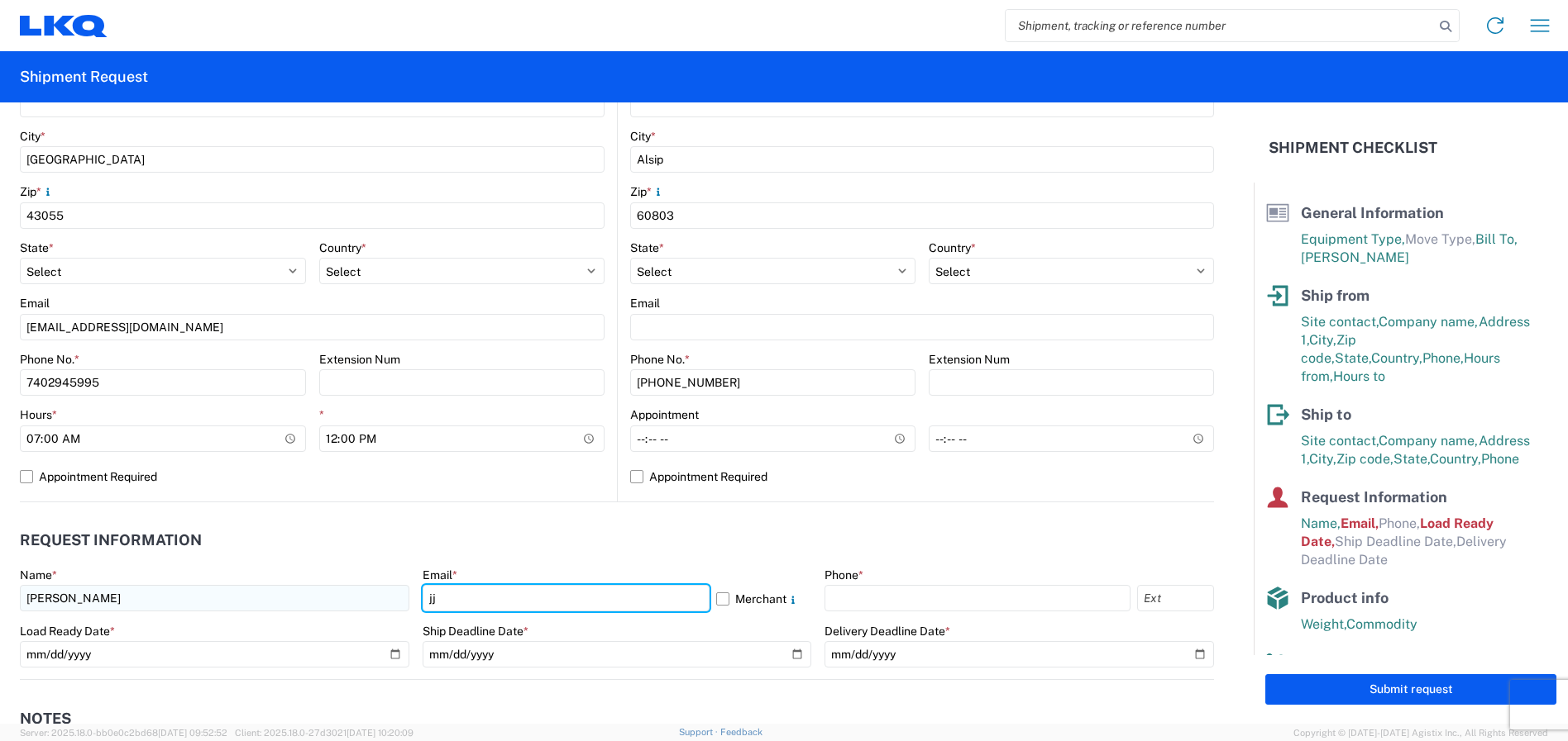
type input "[EMAIL_ADDRESS][DOMAIN_NAME]"
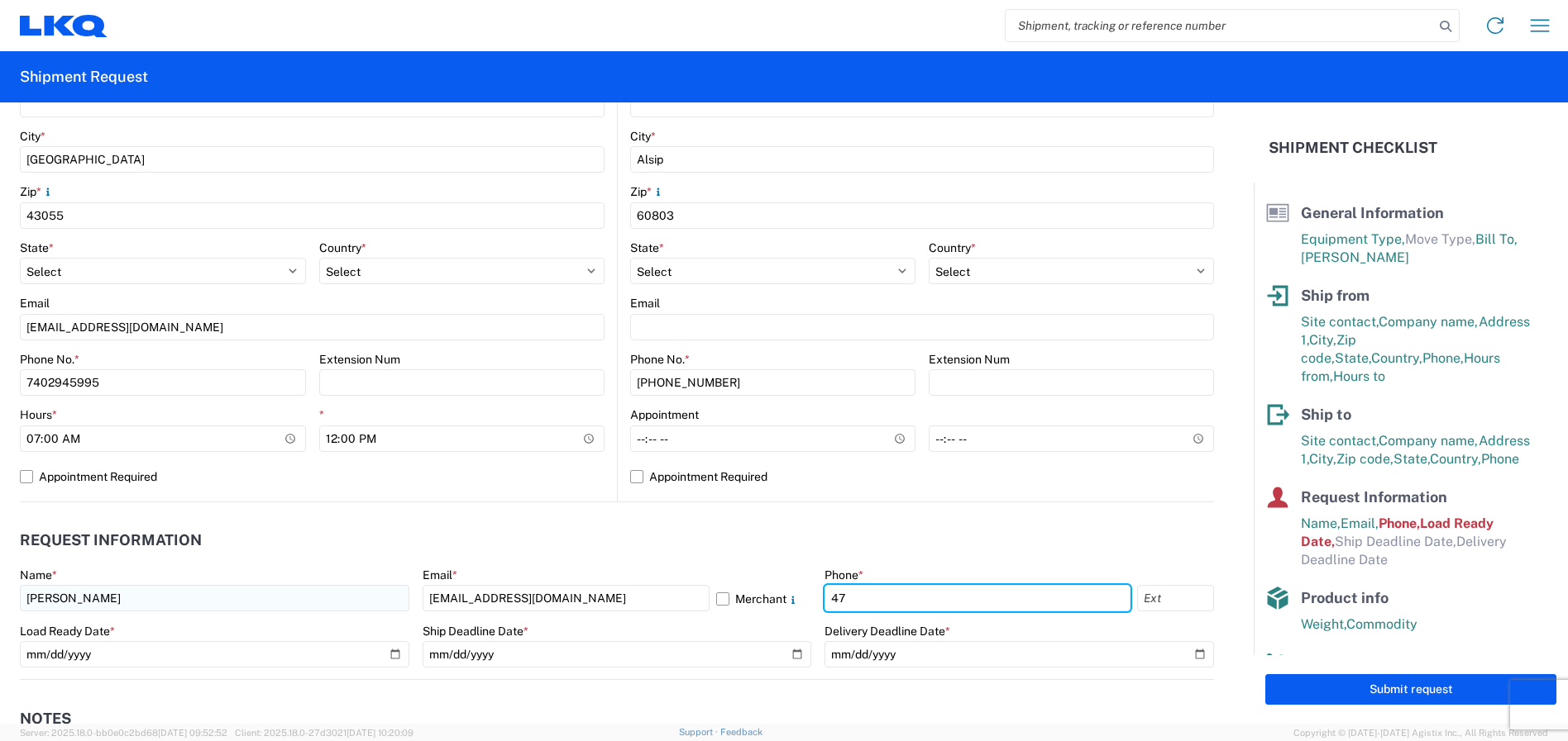
type input "4"
type input "7402945995"
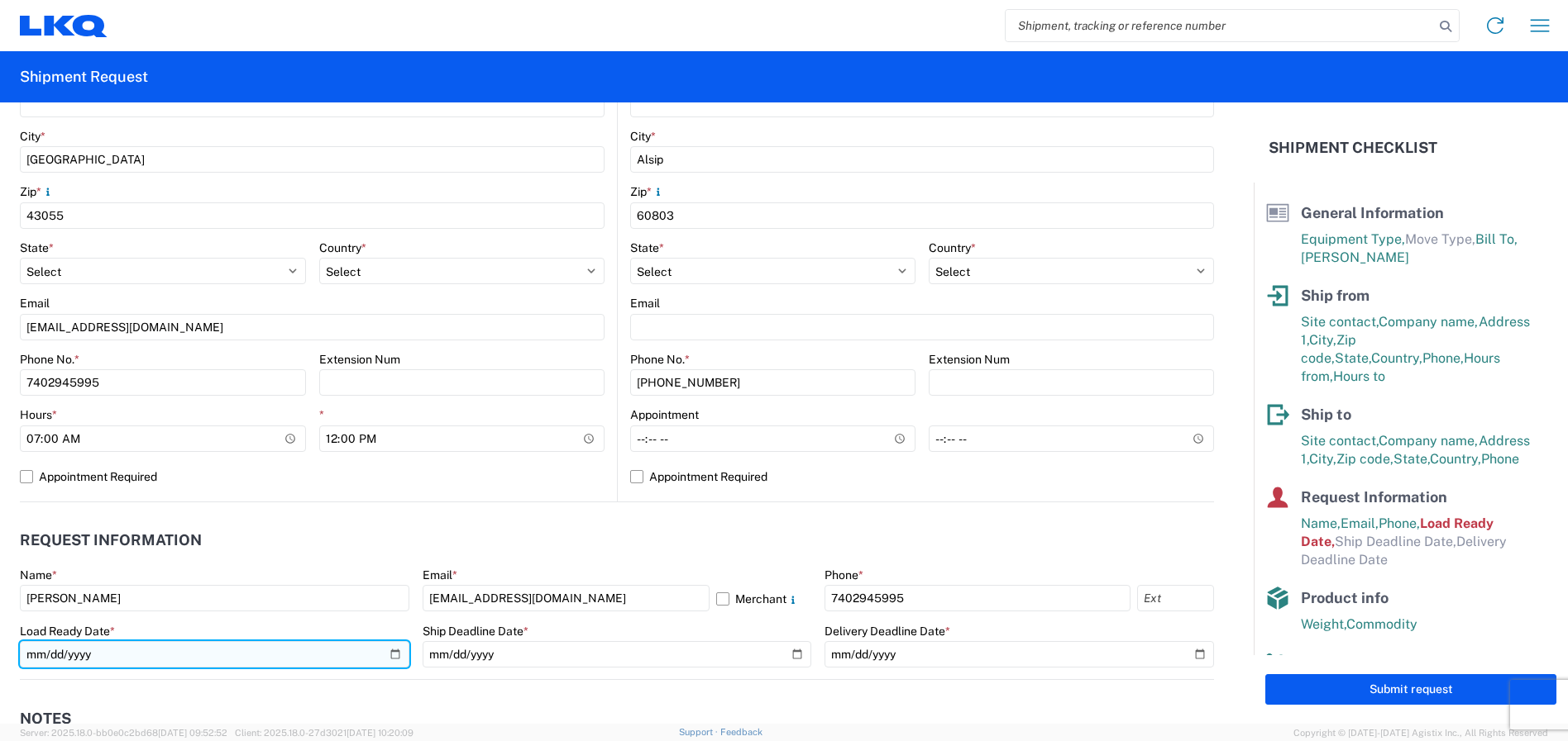
click at [96, 649] on input "[DATE]" at bounding box center [215, 654] width 390 height 26
type input "[DATE]"
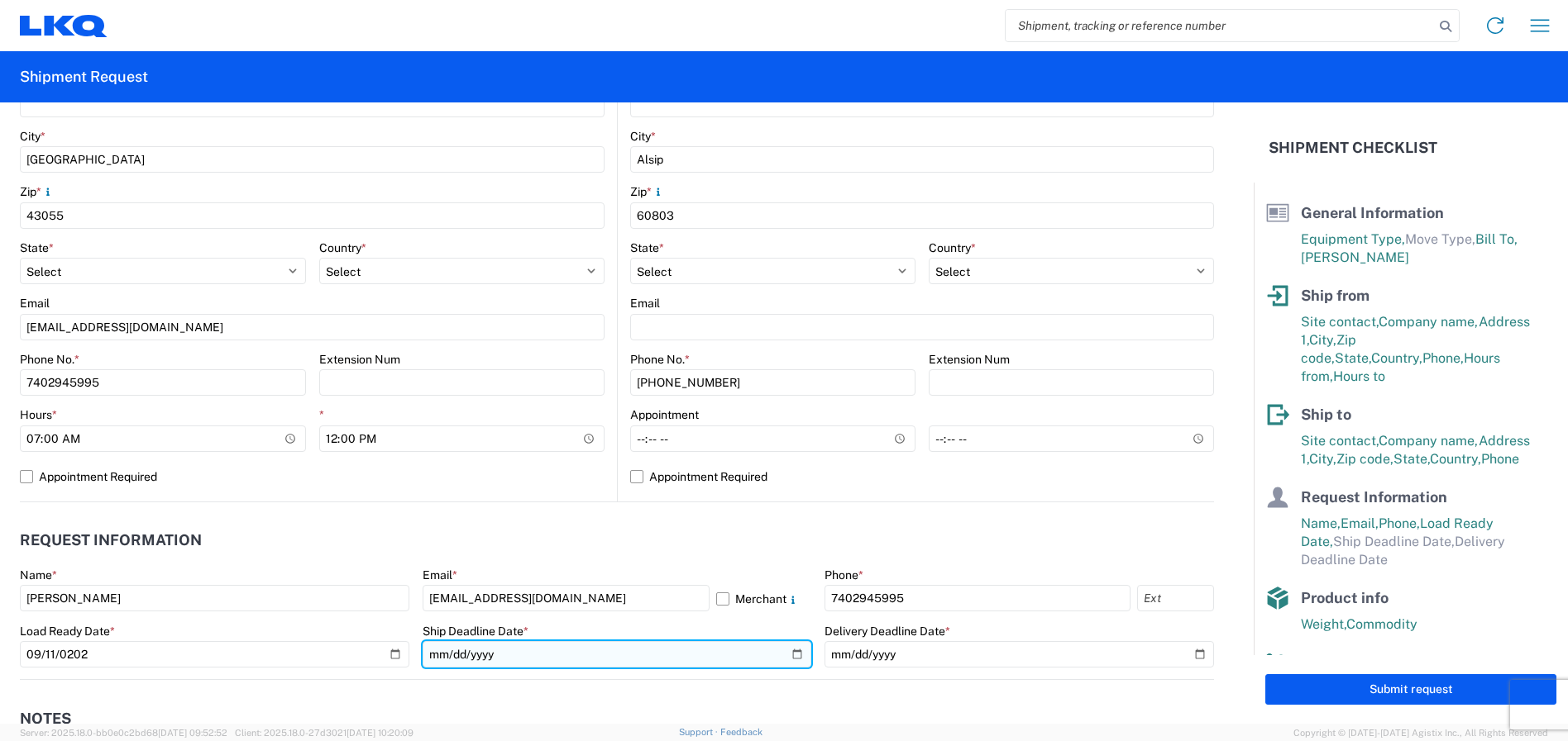
click at [497, 651] on input "date" at bounding box center [617, 654] width 390 height 26
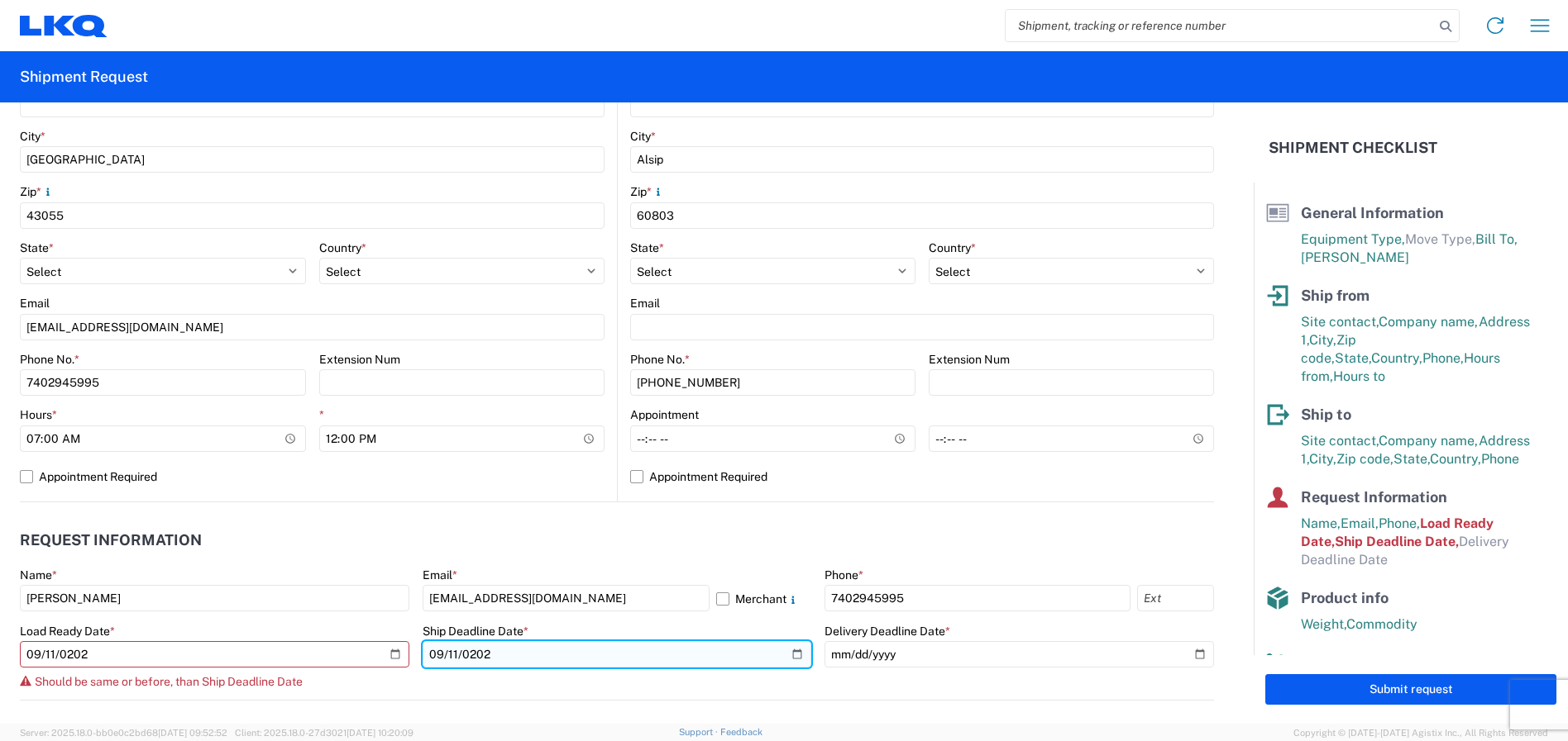
type input "[DATE]"
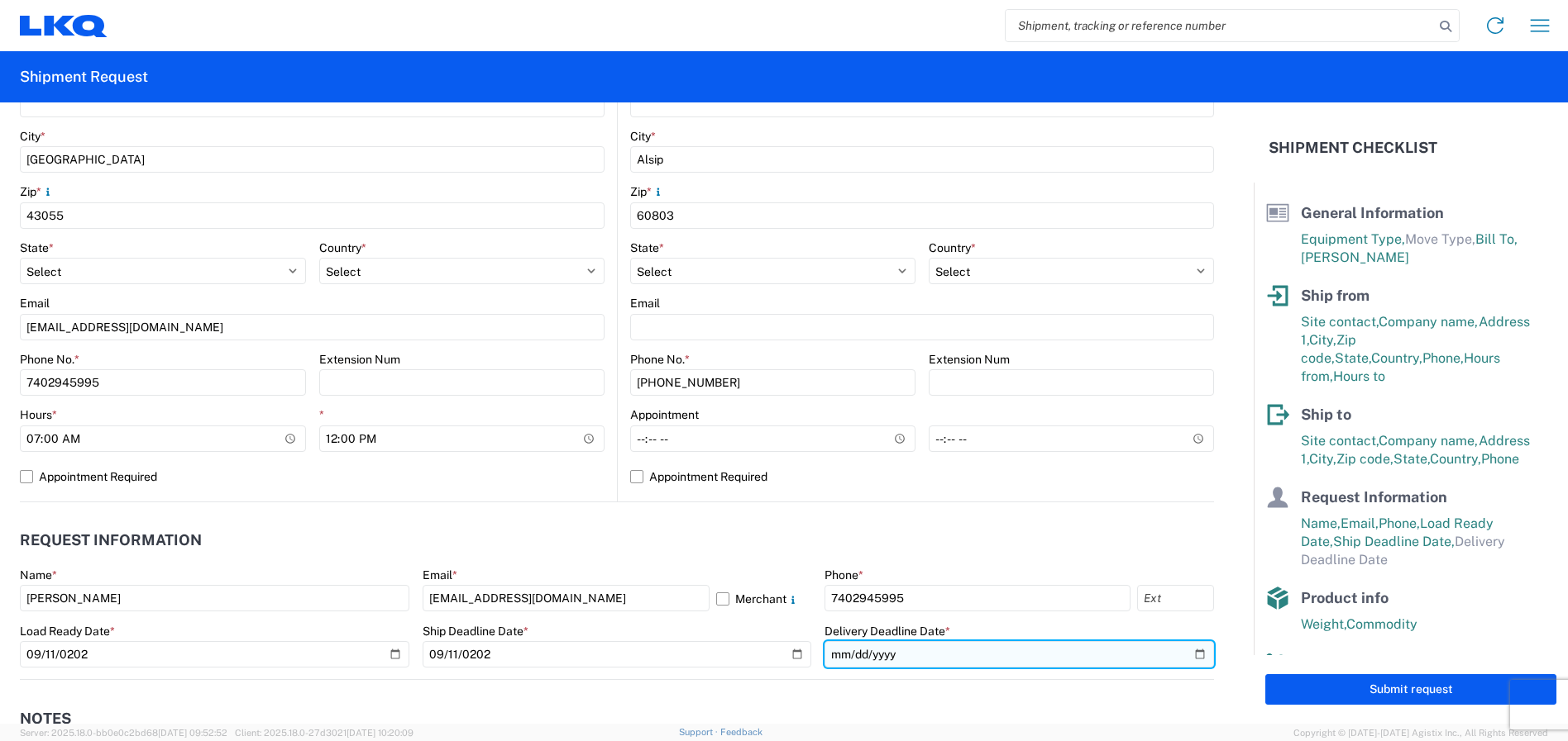
click at [874, 654] on input "date" at bounding box center [1019, 654] width 390 height 26
click at [839, 654] on input "date" at bounding box center [1019, 654] width 390 height 26
type input "[DATE]"
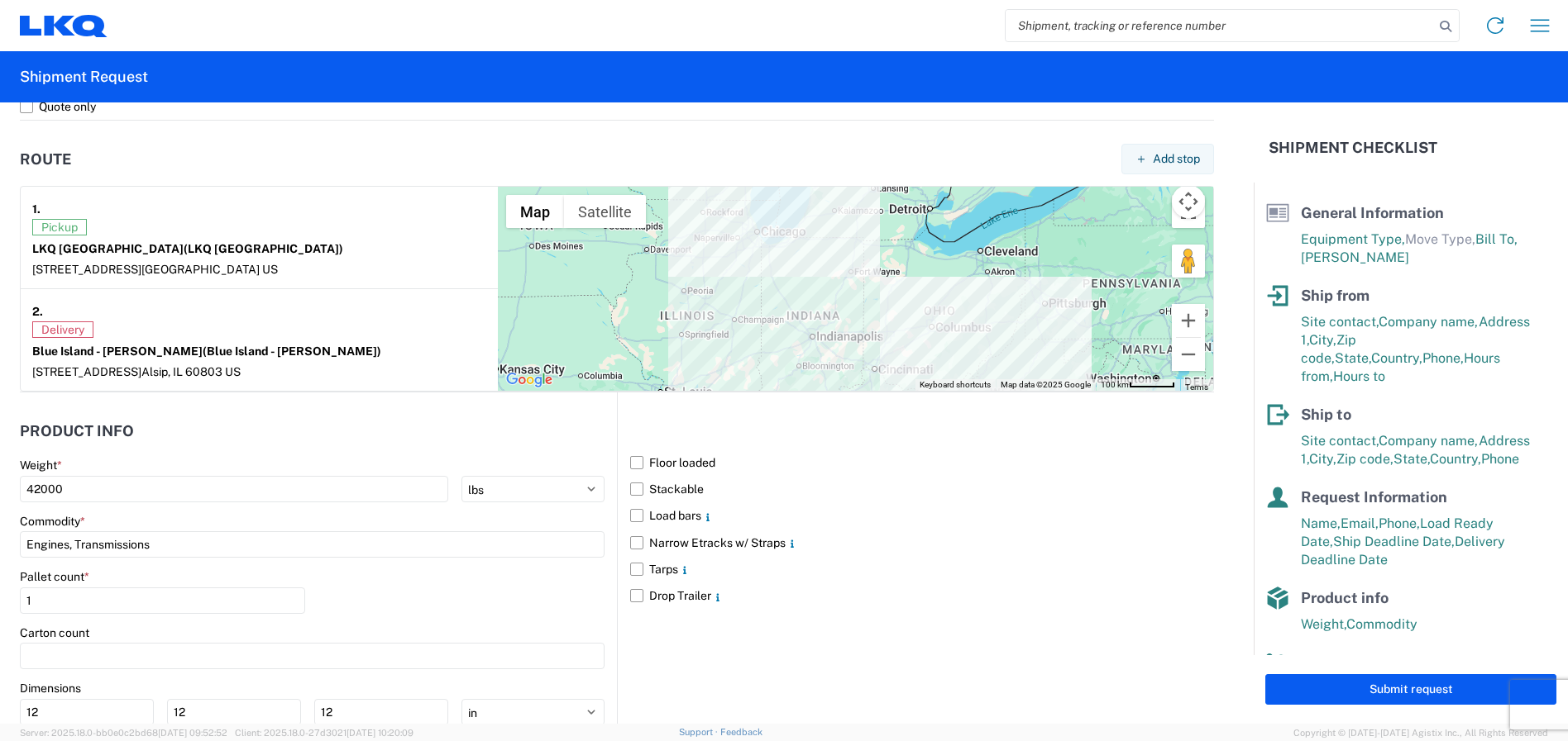
scroll to position [1322, 0]
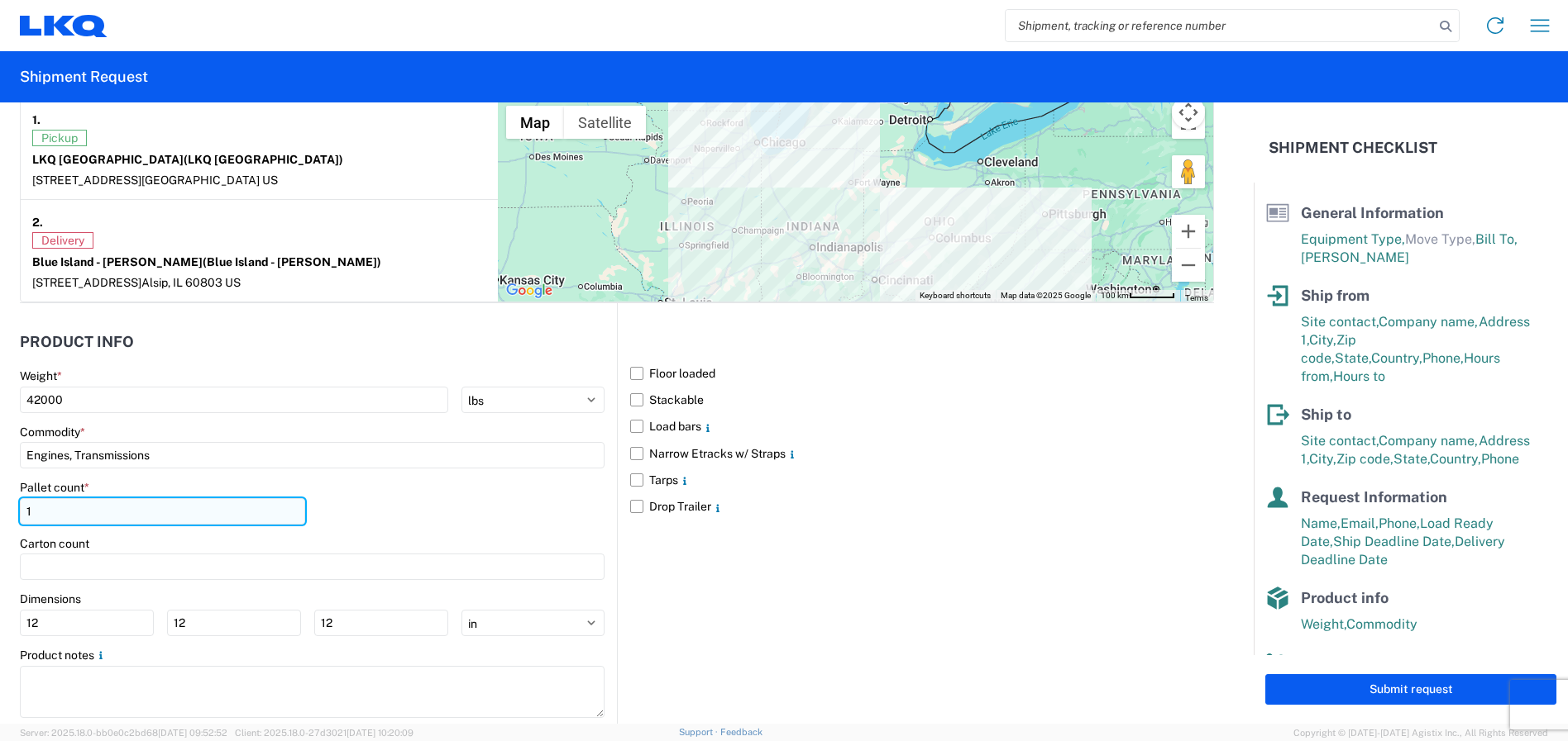
click at [40, 517] on input "1" at bounding box center [162, 511] width 285 height 26
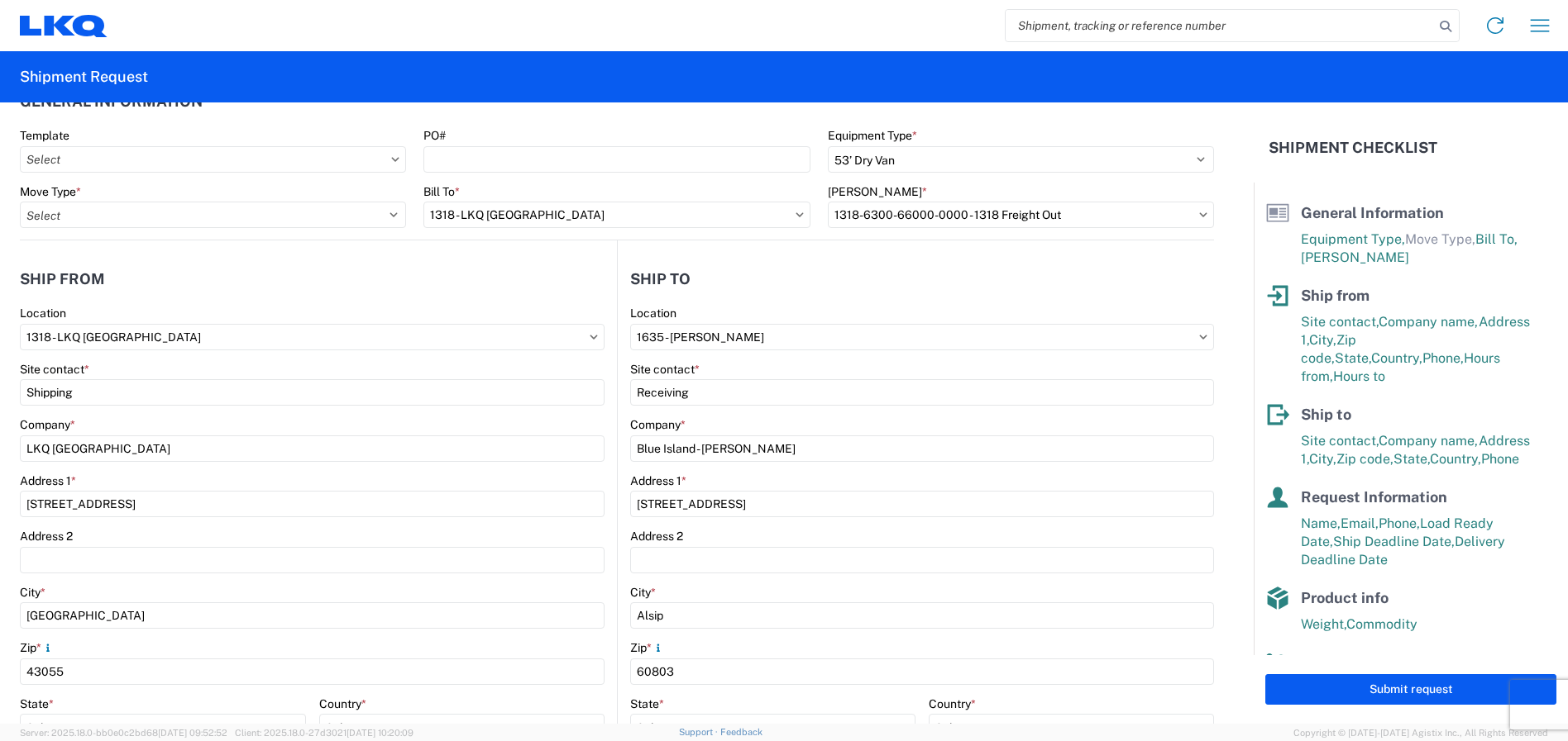
scroll to position [0, 0]
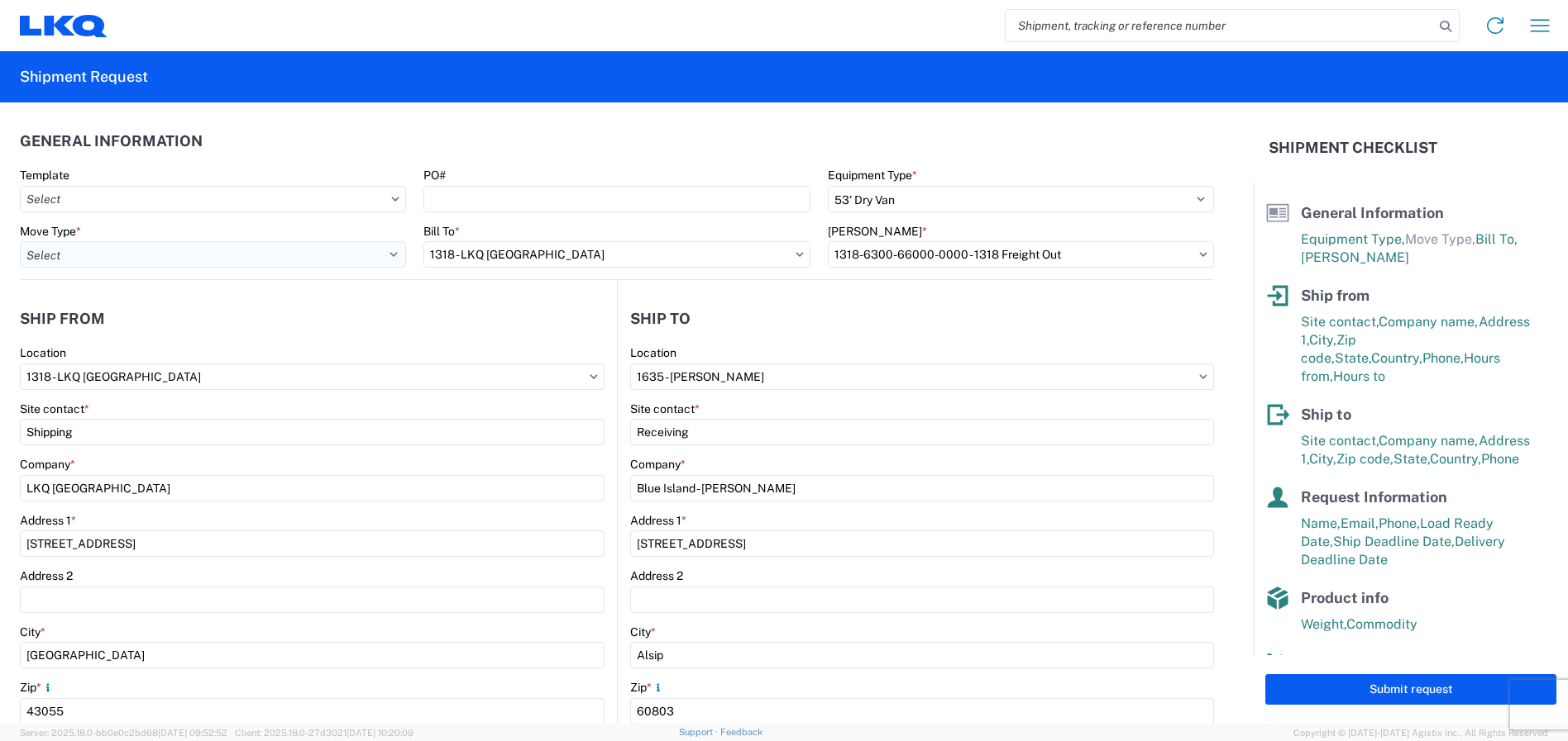
type input "25"
click at [234, 245] on select "Select Full Partial TL" at bounding box center [213, 254] width 386 height 26
select select "FULL"
click at [20, 241] on select "Select Full Partial TL" at bounding box center [213, 254] width 386 height 26
click at [245, 201] on input "Template" at bounding box center [213, 198] width 386 height 26
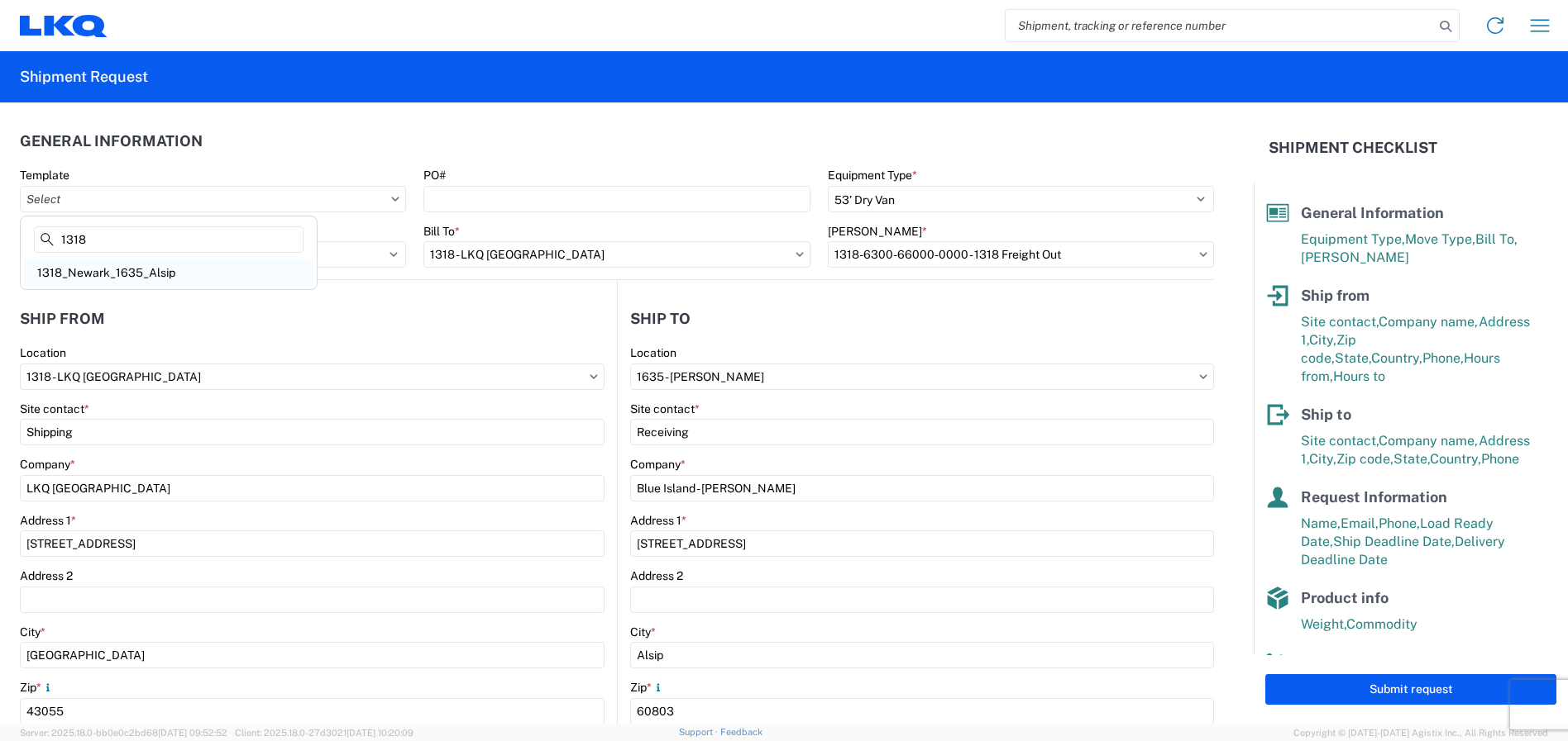
type input "1318"
click at [140, 267] on div "1318_Newark_1635_Alsip" at bounding box center [168, 273] width 290 height 26
type input "1318_Newark_1635_Alsip"
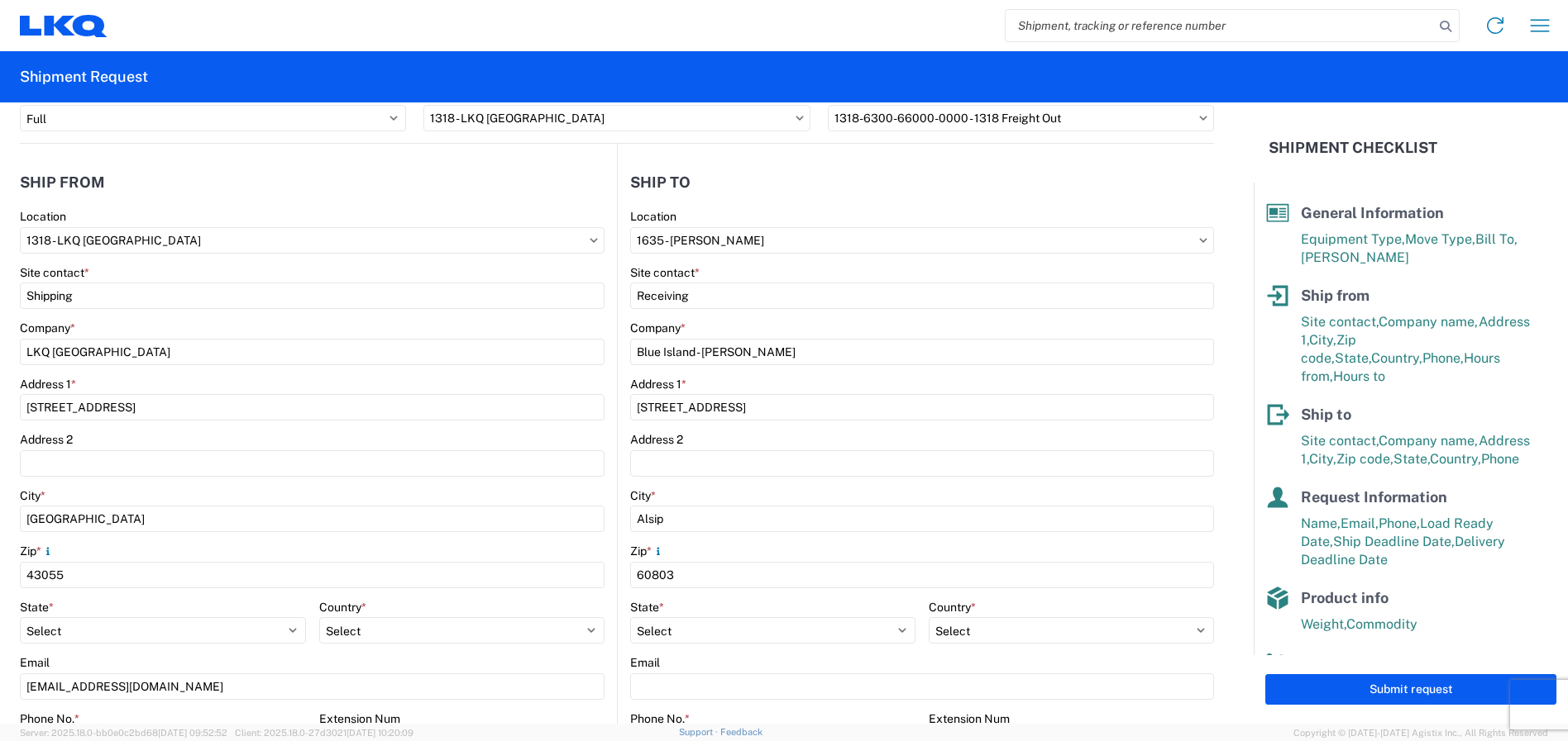
scroll to position [248, 0]
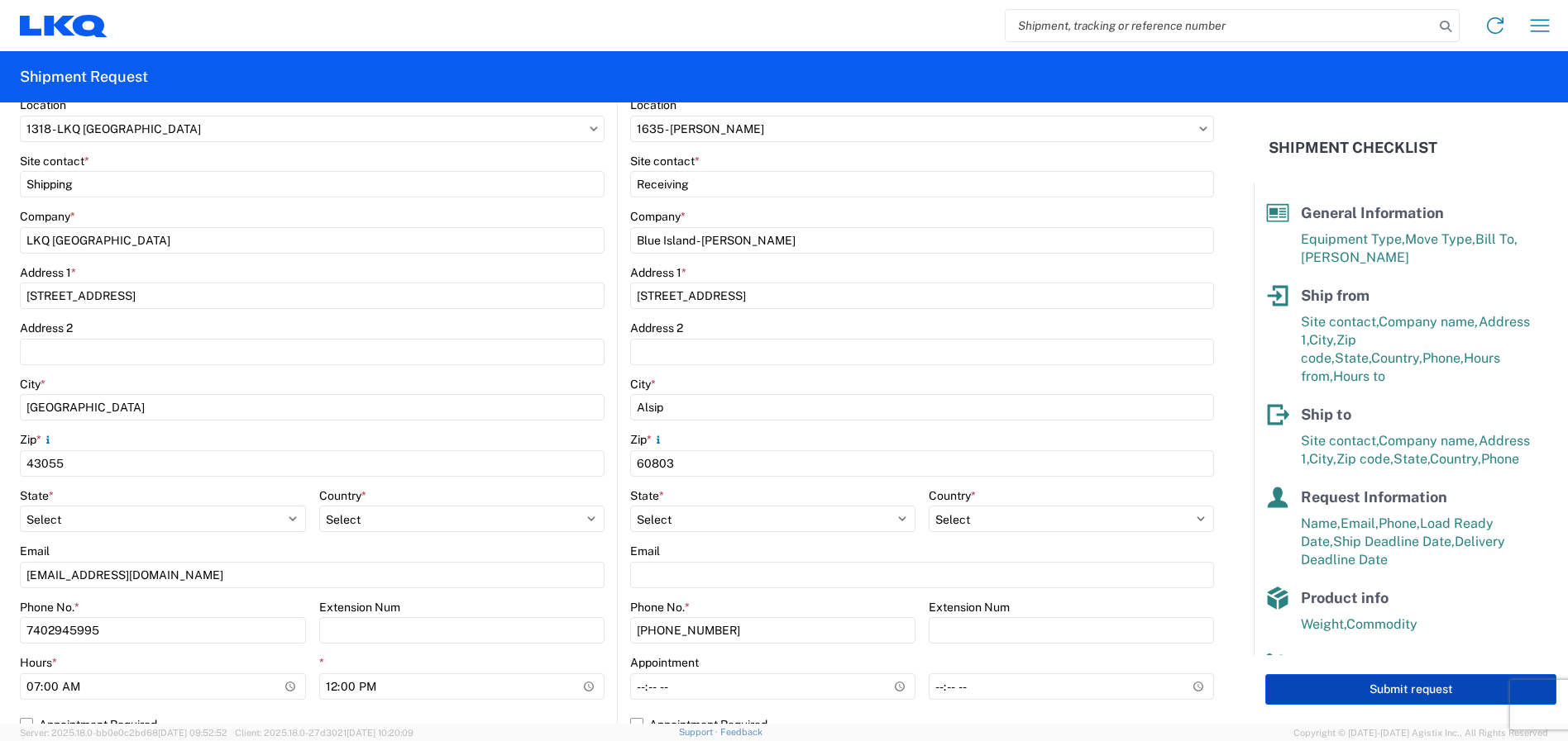
click at [1432, 689] on button "Submit request" at bounding box center [1411, 690] width 291 height 30
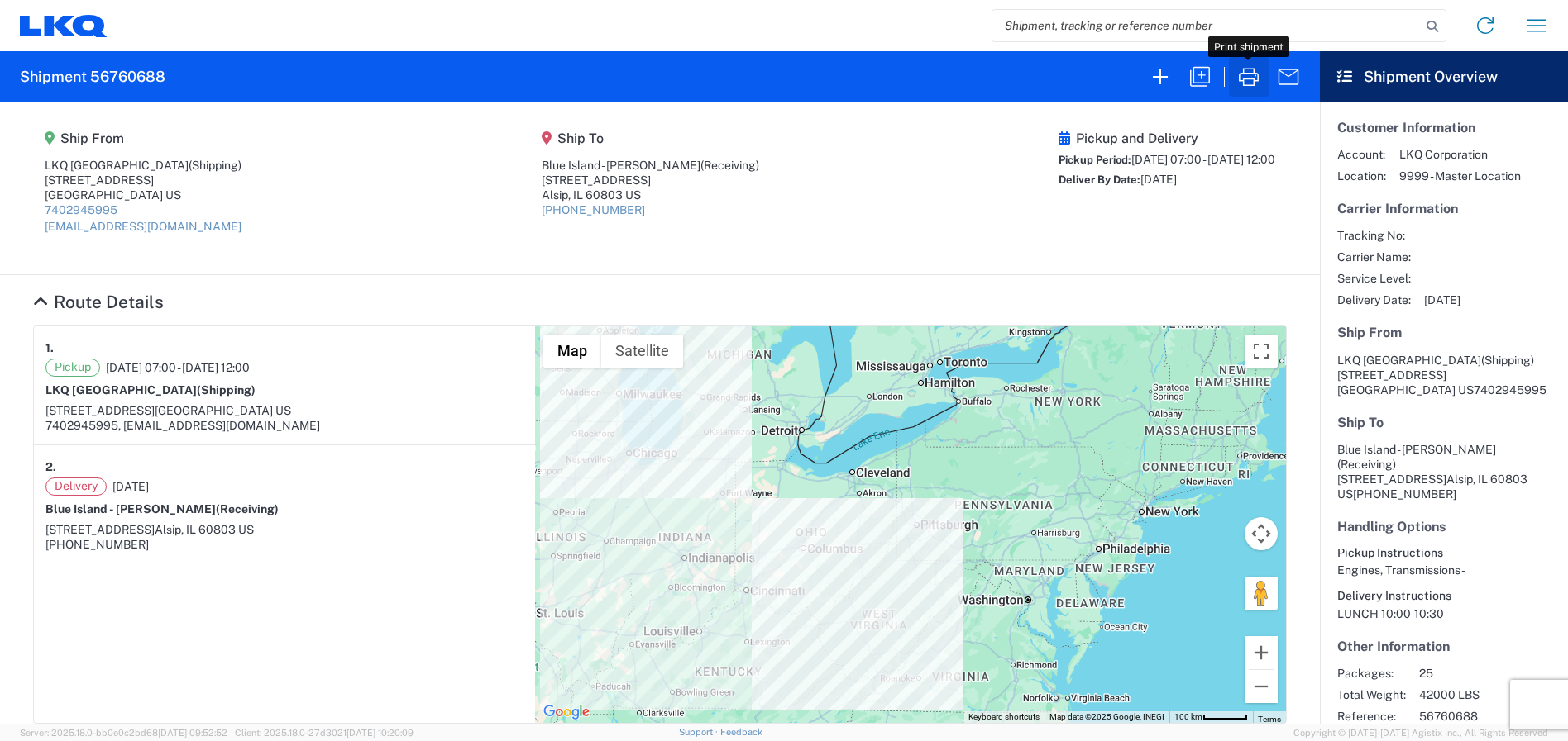
click at [1247, 72] on icon "button" at bounding box center [1248, 77] width 26 height 26
